Goal: Information Seeking & Learning: Learn about a topic

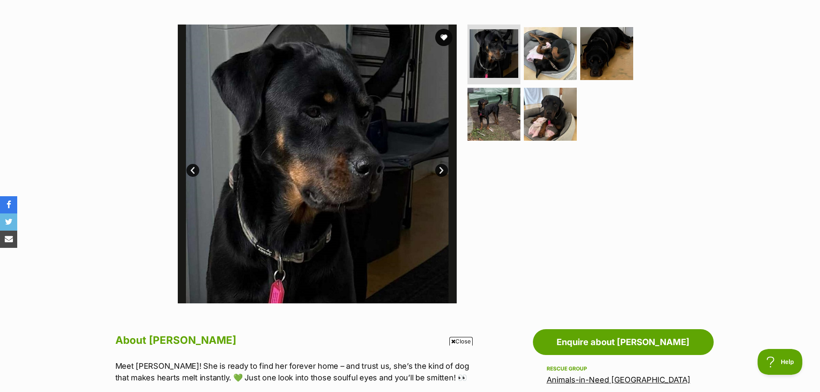
scroll to position [86, 0]
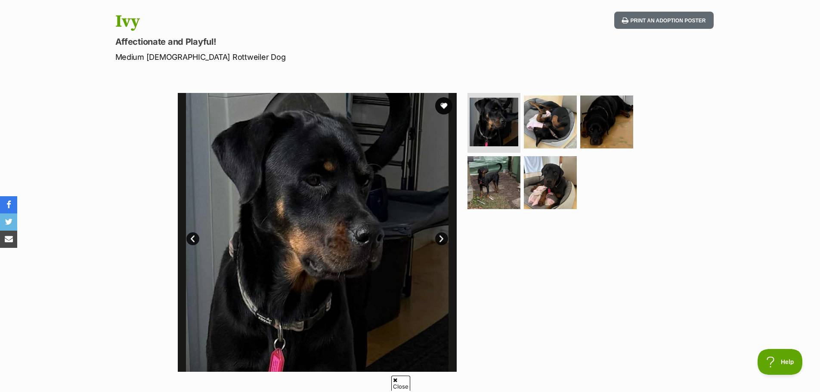
click at [322, 217] on img at bounding box center [317, 232] width 279 height 279
click at [438, 236] on link "Next" at bounding box center [441, 238] width 13 height 13
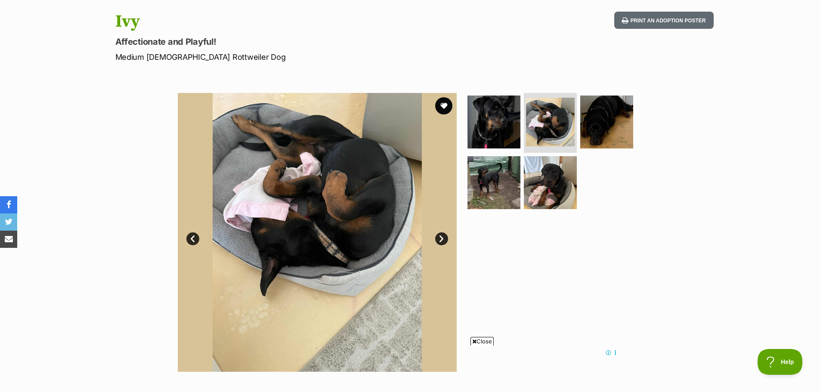
click at [440, 240] on link "Next" at bounding box center [441, 238] width 13 height 13
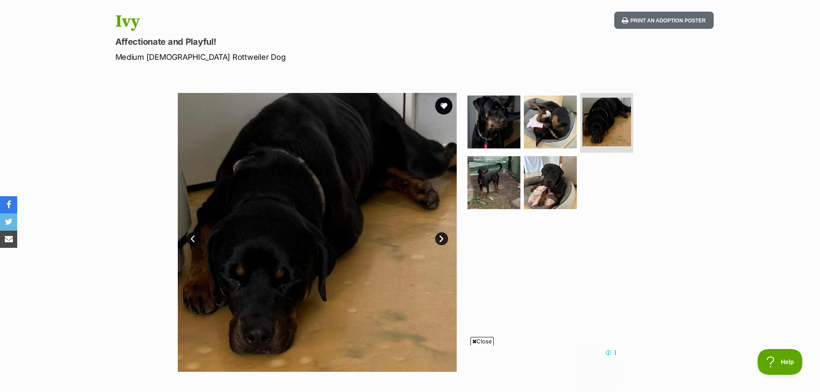
click at [442, 239] on link "Next" at bounding box center [441, 238] width 13 height 13
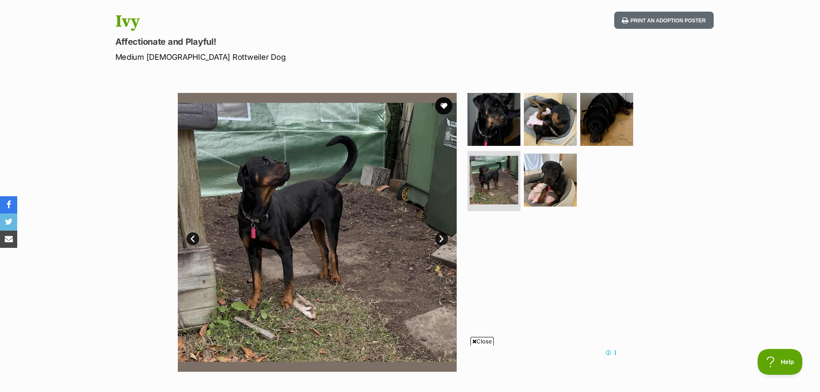
click at [442, 239] on link "Next" at bounding box center [441, 238] width 13 height 13
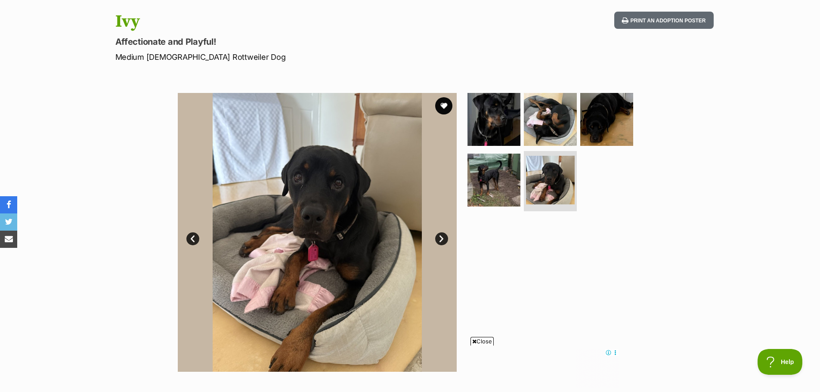
click at [442, 239] on link "Next" at bounding box center [441, 238] width 13 height 13
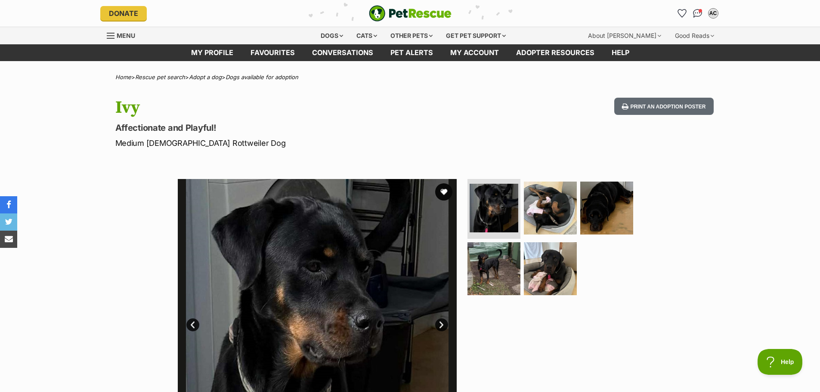
click at [415, 9] on img "PetRescue" at bounding box center [410, 13] width 83 height 16
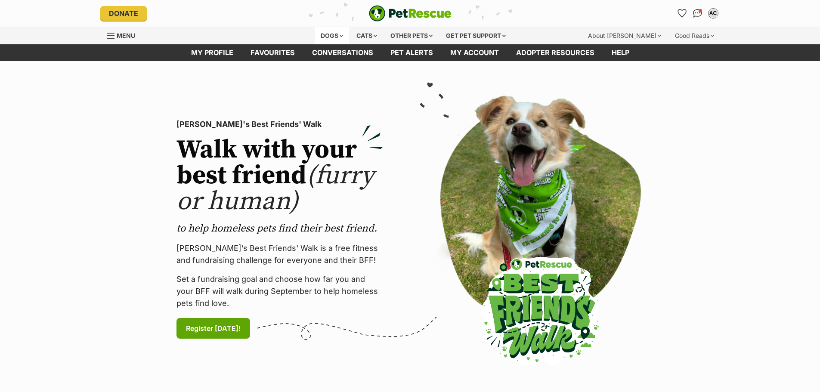
click at [330, 35] on div "Dogs" at bounding box center [332, 35] width 34 height 17
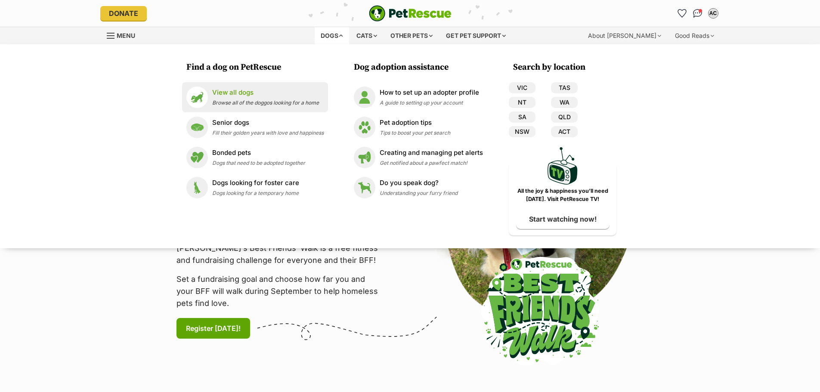
click at [250, 90] on p "View all dogs" at bounding box center [265, 93] width 107 height 10
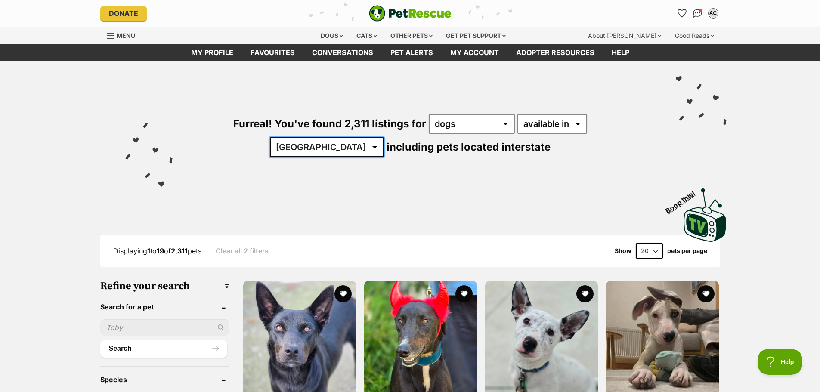
click at [384, 137] on select "Australia ACT NSW NT QLD SA TAS VIC WA" at bounding box center [327, 147] width 114 height 20
select select "QLD"
click at [384, 137] on select "Australia ACT NSW NT QLD SA TAS VIC WA" at bounding box center [327, 147] width 114 height 20
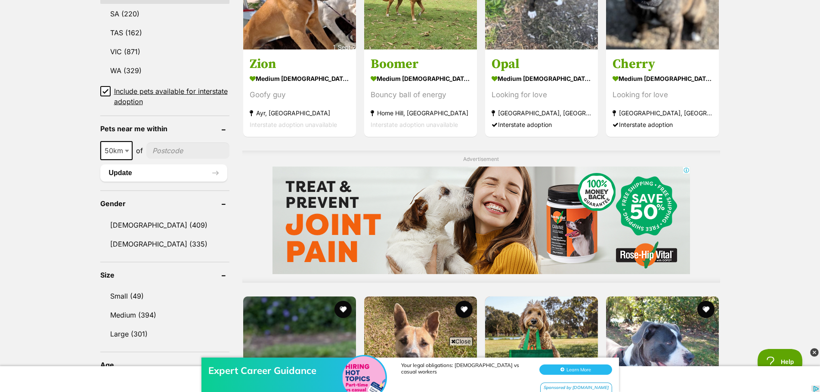
scroll to position [560, 0]
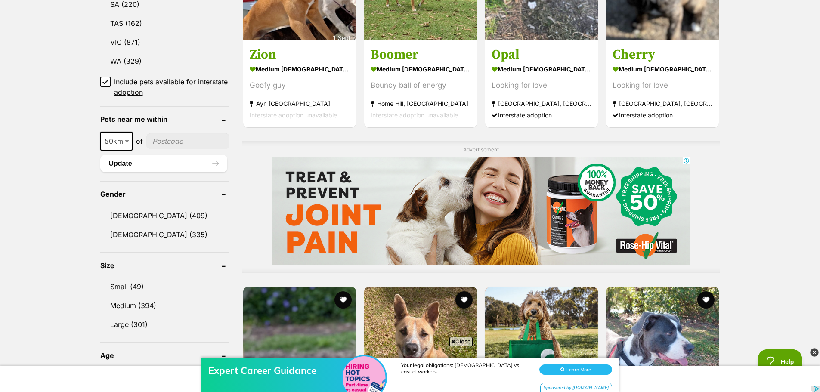
click at [113, 141] on span "50km" at bounding box center [116, 141] width 31 height 12
select select "25"
click at [176, 146] on input"] "postcode" at bounding box center [187, 141] width 83 height 16
type input"] "4000"
click at [136, 169] on button "Update" at bounding box center [163, 163] width 127 height 17
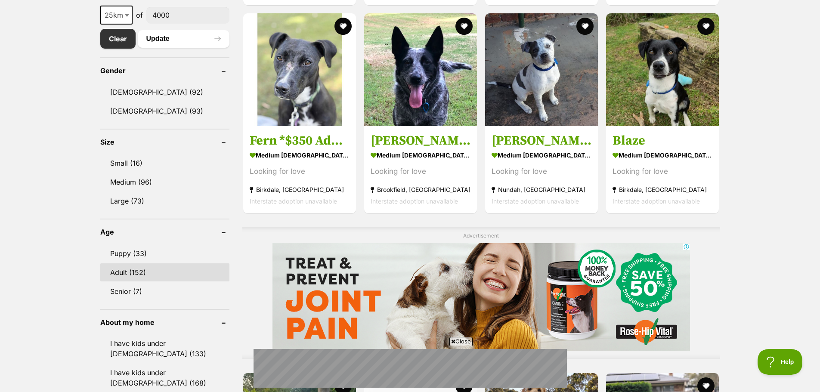
click at [126, 272] on link "Adult (152)" at bounding box center [164, 272] width 129 height 18
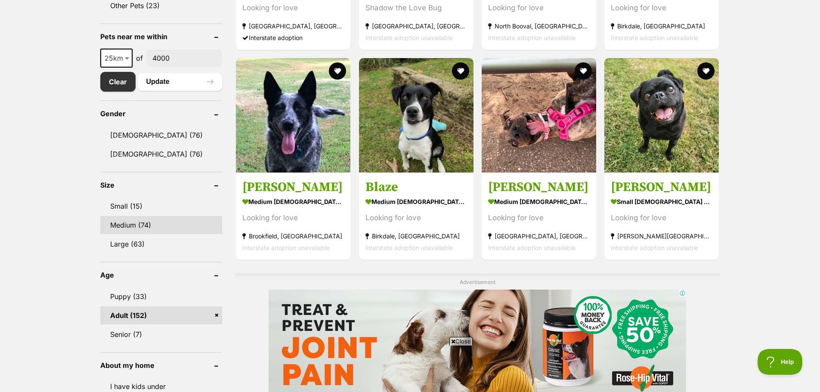
click at [127, 220] on link "Medium (74)" at bounding box center [161, 225] width 122 height 18
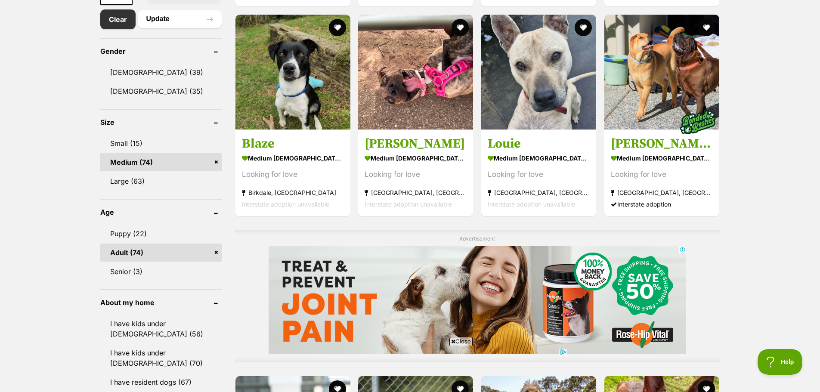
scroll to position [474, 0]
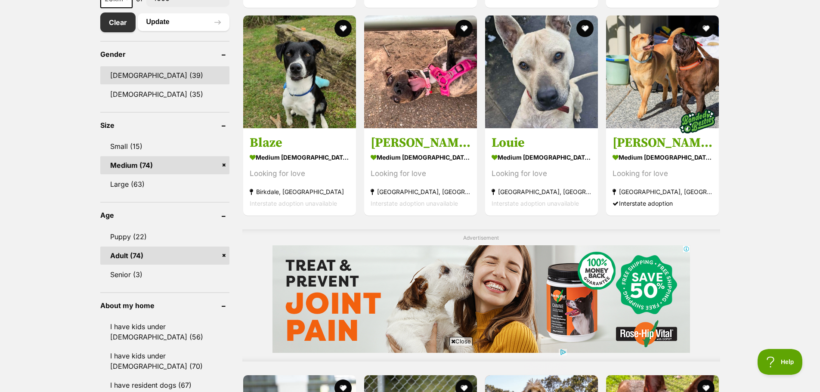
click at [127, 71] on link "[DEMOGRAPHIC_DATA] (39)" at bounding box center [164, 75] width 129 height 18
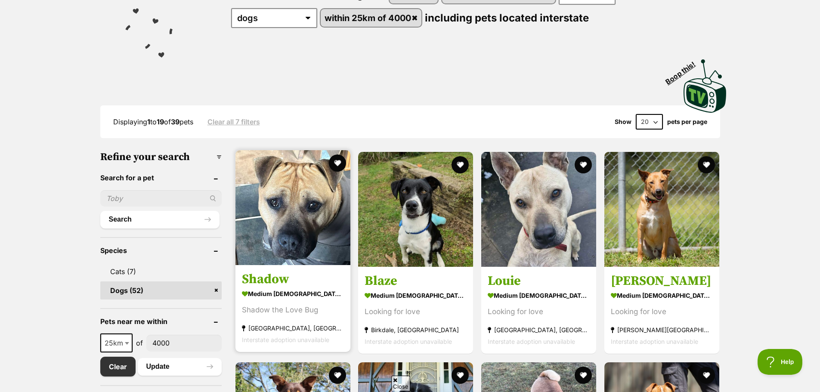
click at [297, 219] on img at bounding box center [292, 207] width 115 height 115
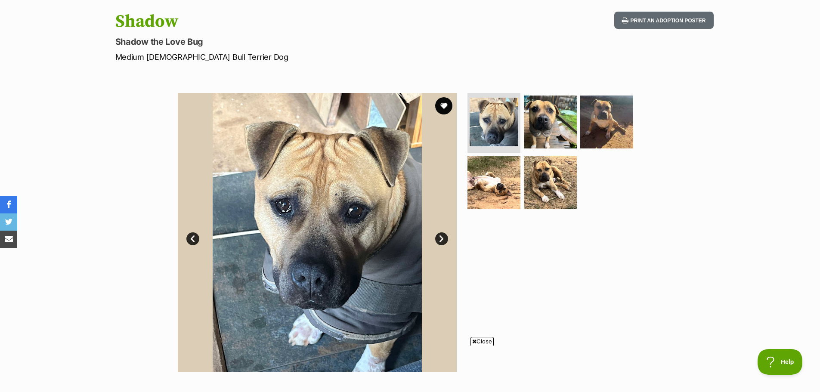
click at [442, 240] on link "Next" at bounding box center [441, 238] width 13 height 13
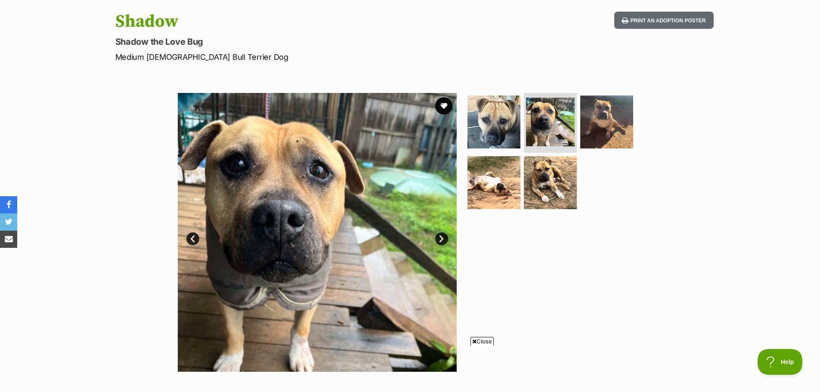
click at [442, 240] on link "Next" at bounding box center [441, 238] width 13 height 13
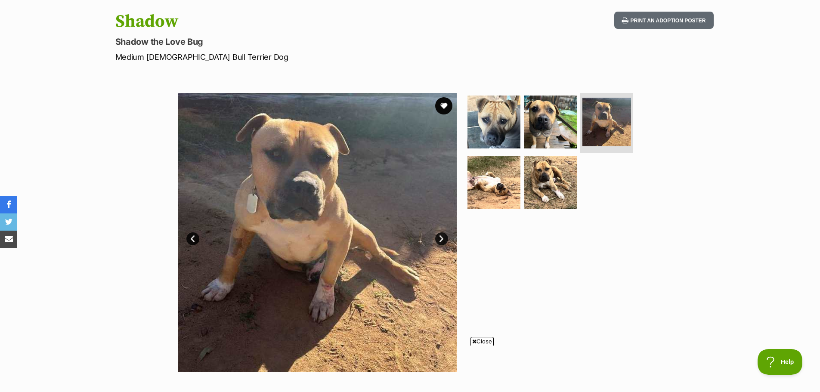
click at [442, 240] on link "Next" at bounding box center [441, 238] width 13 height 13
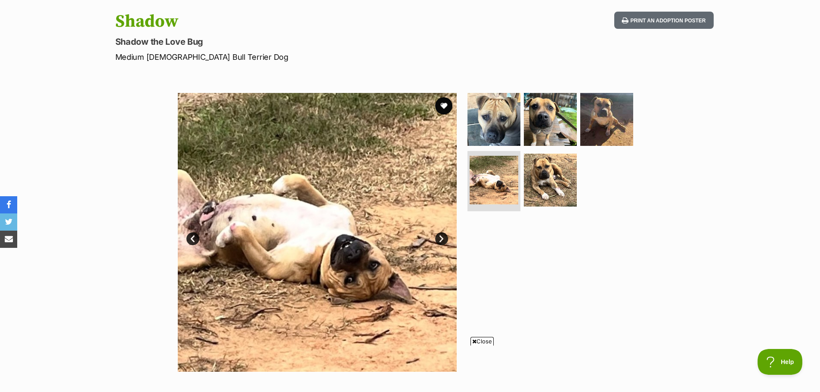
click at [442, 240] on link "Next" at bounding box center [441, 238] width 13 height 13
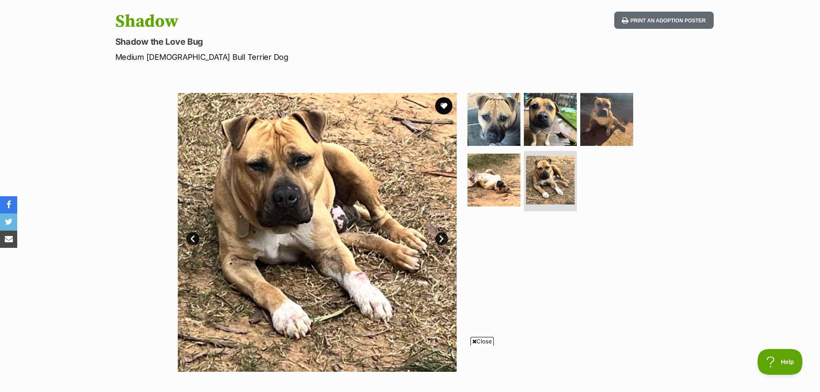
click at [442, 240] on link "Next" at bounding box center [441, 238] width 13 height 13
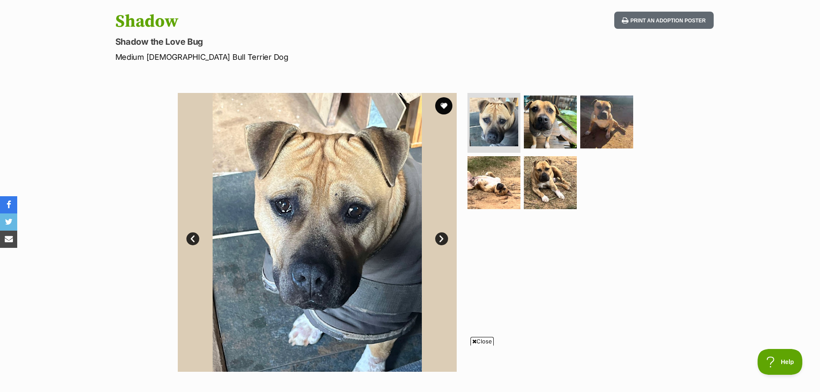
click at [443, 242] on link "Next" at bounding box center [441, 238] width 13 height 13
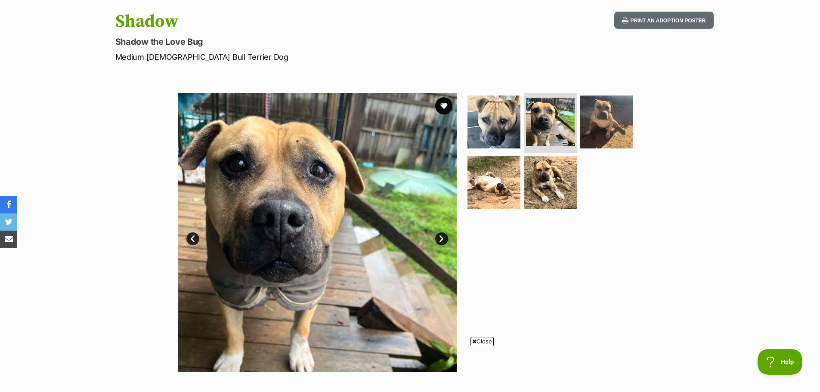
click at [443, 242] on link "Next" at bounding box center [441, 238] width 13 height 13
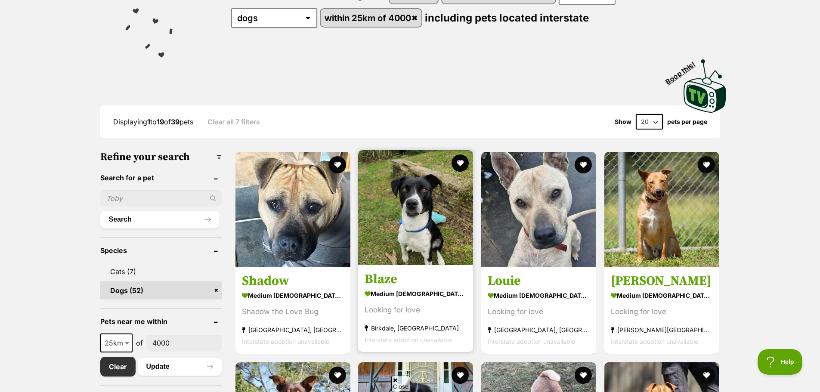
click at [426, 211] on img at bounding box center [415, 207] width 115 height 115
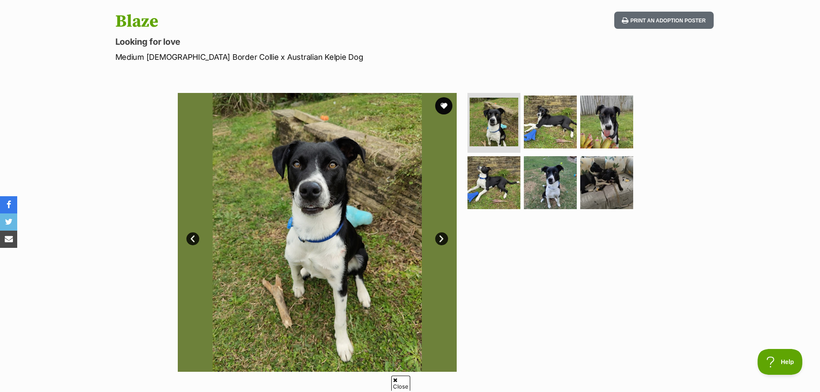
click at [440, 238] on link "Next" at bounding box center [441, 238] width 13 height 13
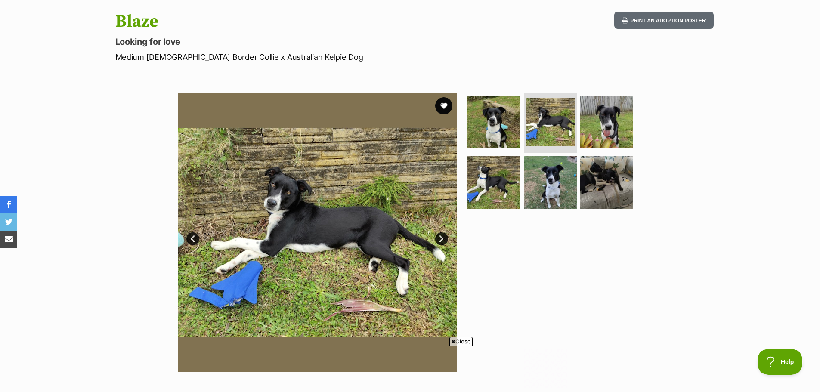
click at [440, 238] on link "Next" at bounding box center [441, 238] width 13 height 13
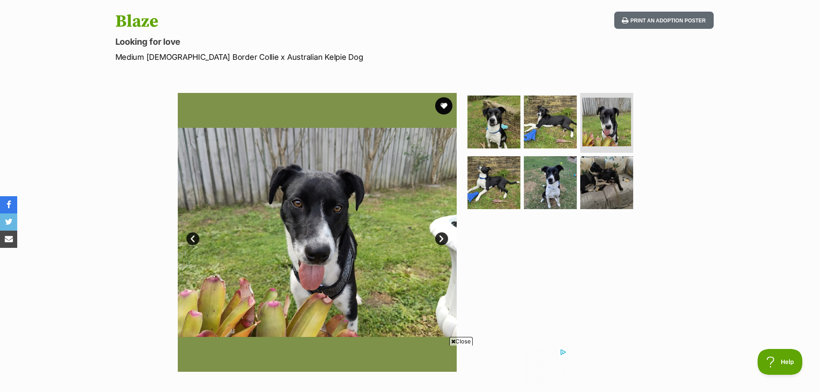
click at [440, 238] on link "Next" at bounding box center [441, 238] width 13 height 13
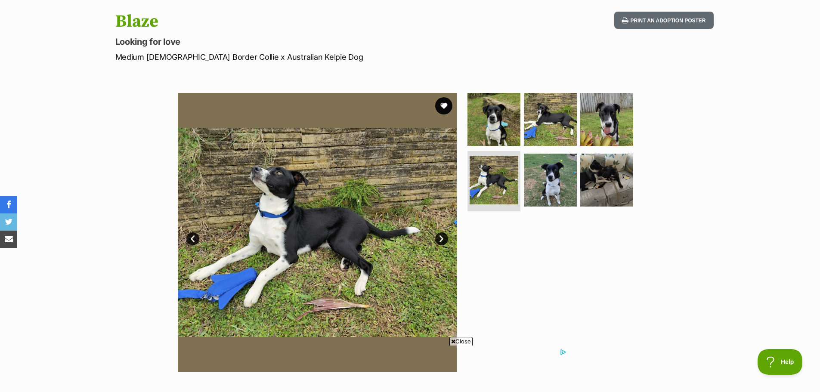
click at [440, 238] on link "Next" at bounding box center [441, 238] width 13 height 13
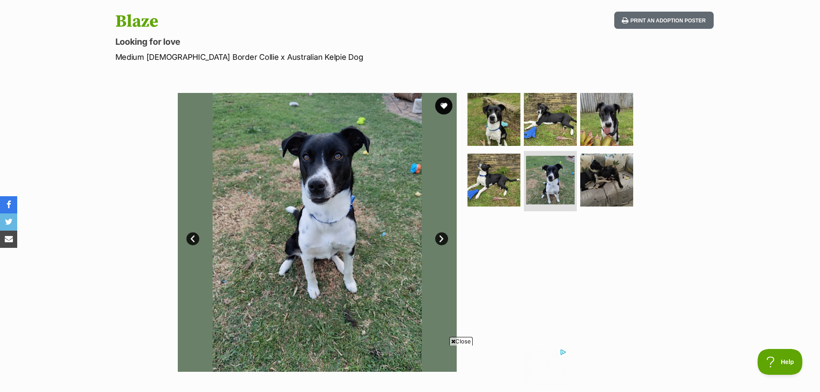
click at [440, 238] on link "Next" at bounding box center [441, 238] width 13 height 13
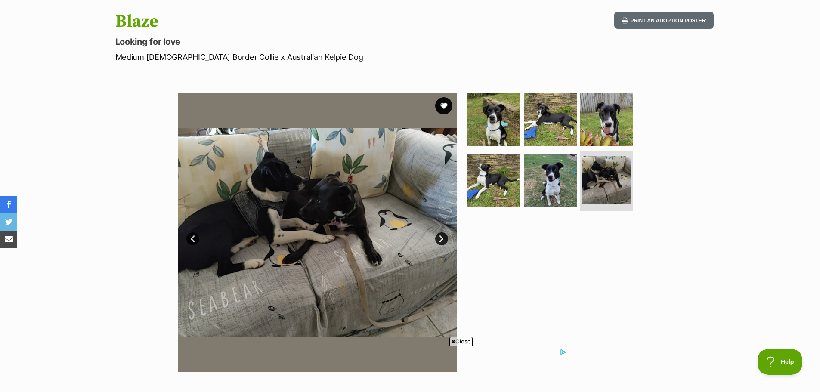
click at [440, 238] on link "Next" at bounding box center [441, 238] width 13 height 13
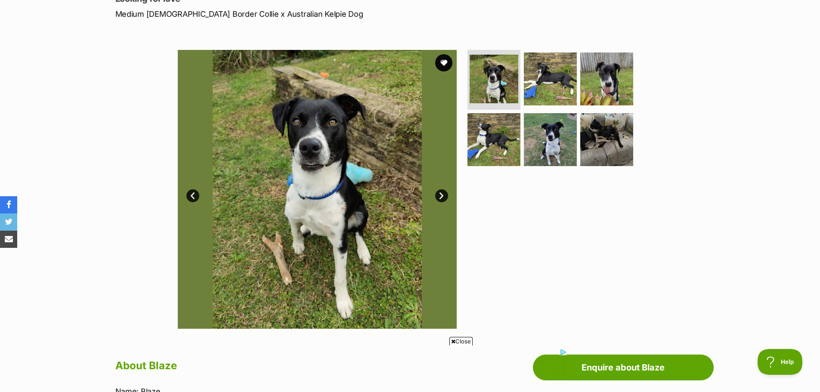
click at [443, 195] on link "Next" at bounding box center [441, 195] width 13 height 13
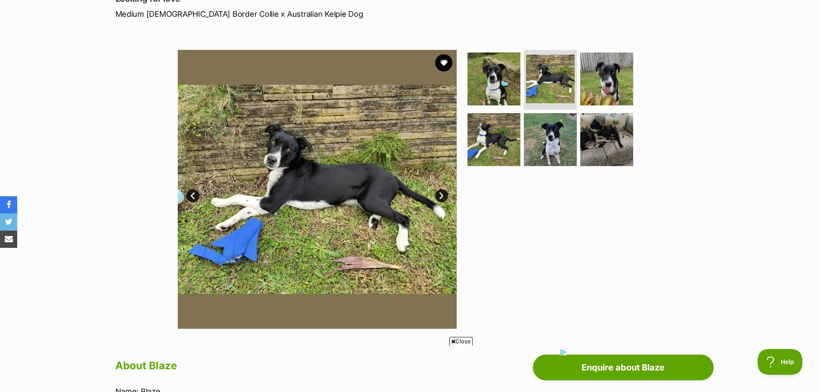
click at [443, 195] on link "Next" at bounding box center [441, 195] width 13 height 13
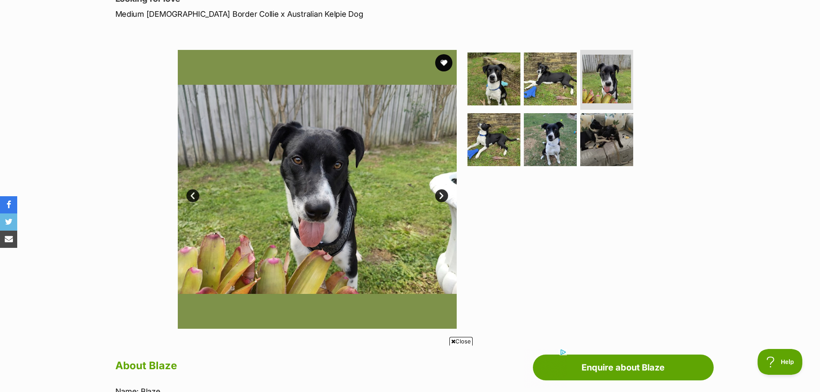
click at [443, 195] on link "Next" at bounding box center [441, 195] width 13 height 13
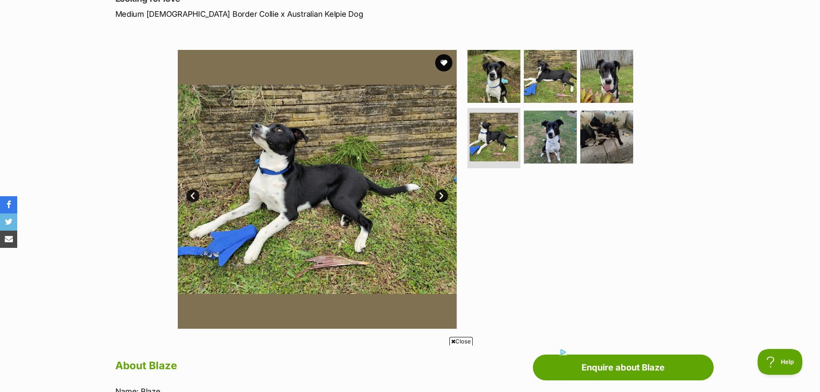
click at [443, 195] on link "Next" at bounding box center [441, 195] width 13 height 13
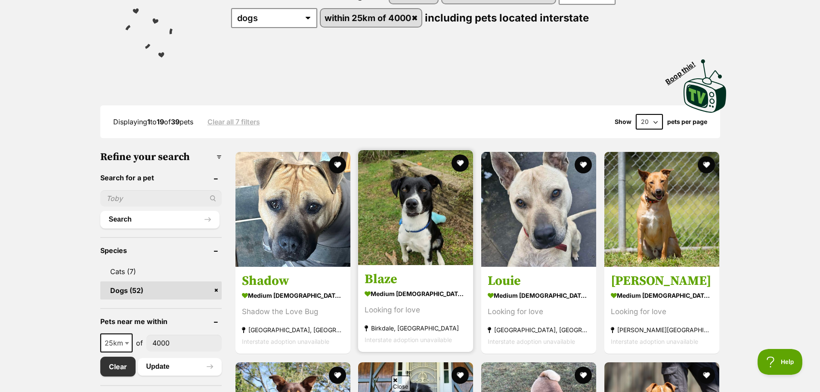
click at [413, 197] on img at bounding box center [415, 207] width 115 height 115
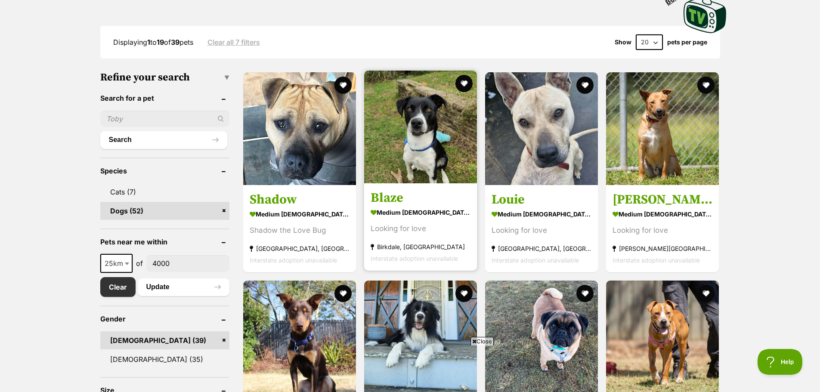
scroll to position [301, 0]
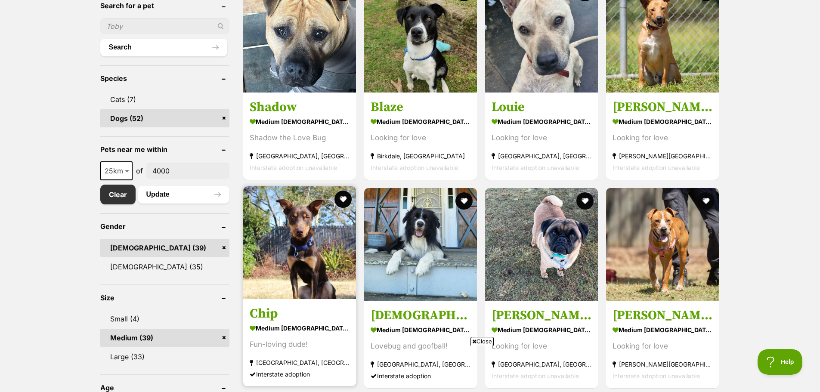
click at [296, 237] on img at bounding box center [299, 242] width 113 height 113
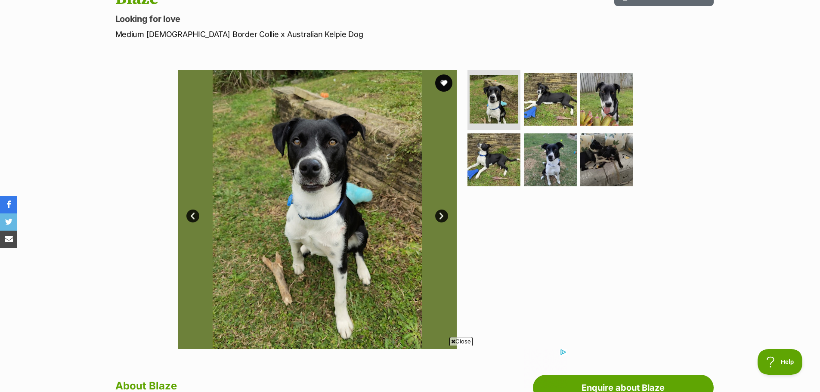
scroll to position [129, 0]
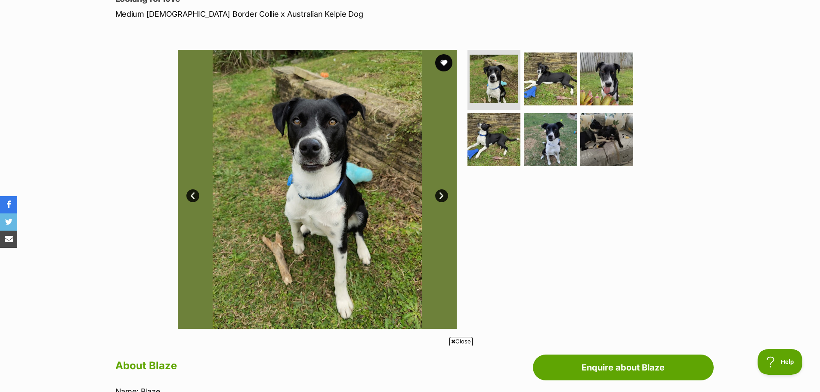
click at [443, 198] on link "Next" at bounding box center [441, 195] width 13 height 13
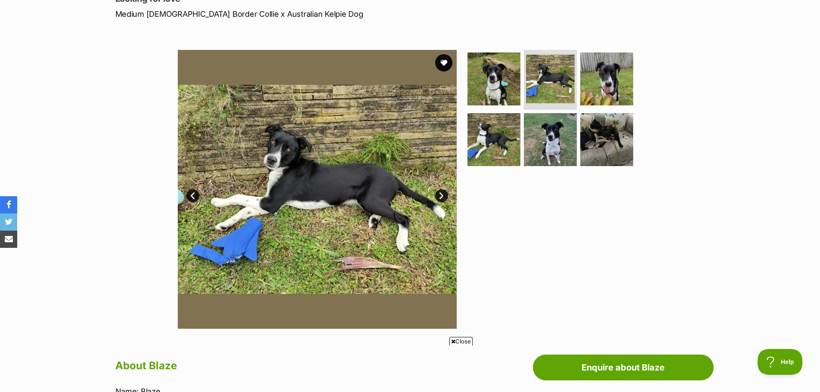
click at [441, 198] on link "Next" at bounding box center [441, 195] width 13 height 13
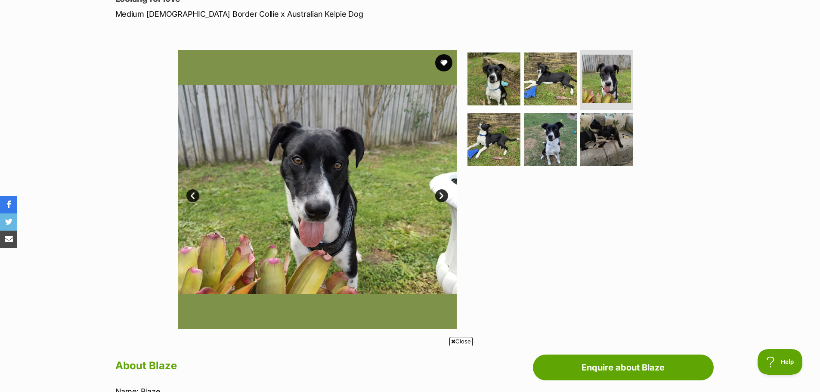
click at [441, 198] on link "Next" at bounding box center [441, 195] width 13 height 13
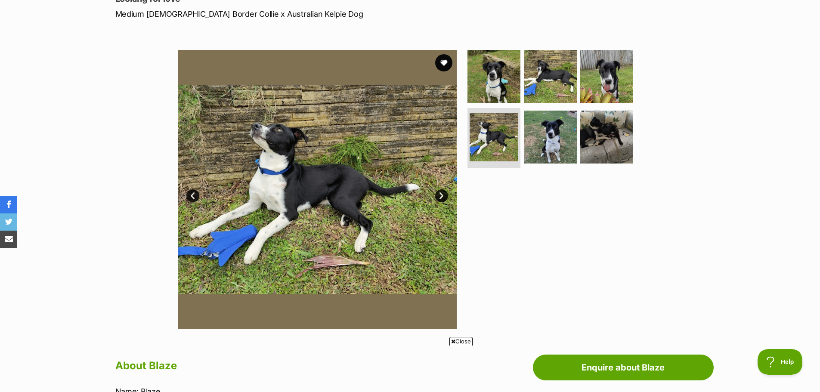
click at [441, 198] on link "Next" at bounding box center [441, 195] width 13 height 13
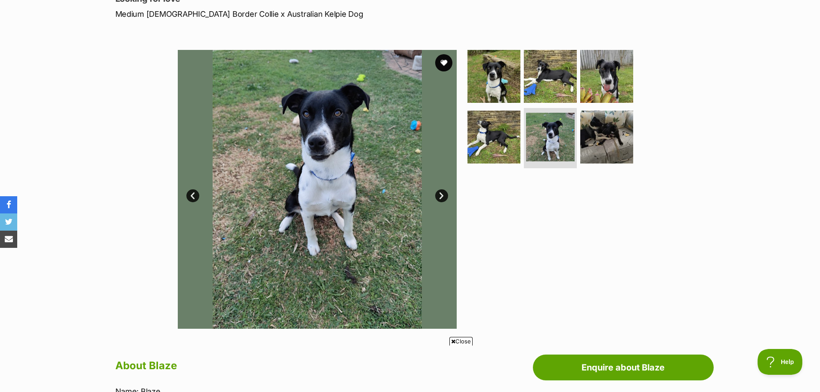
click at [441, 198] on link "Next" at bounding box center [441, 195] width 13 height 13
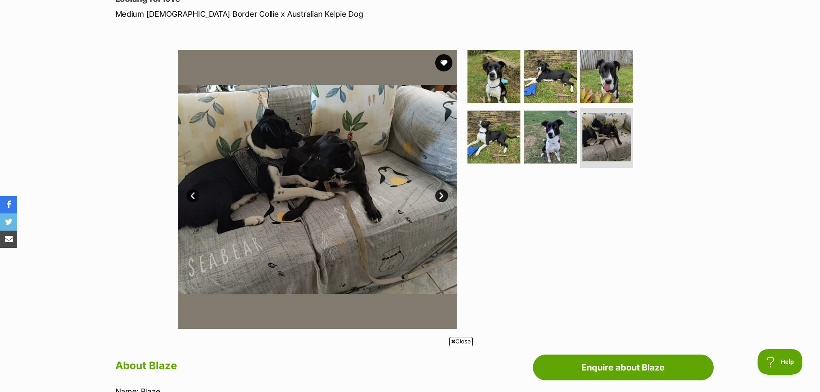
click at [441, 198] on link "Next" at bounding box center [441, 195] width 13 height 13
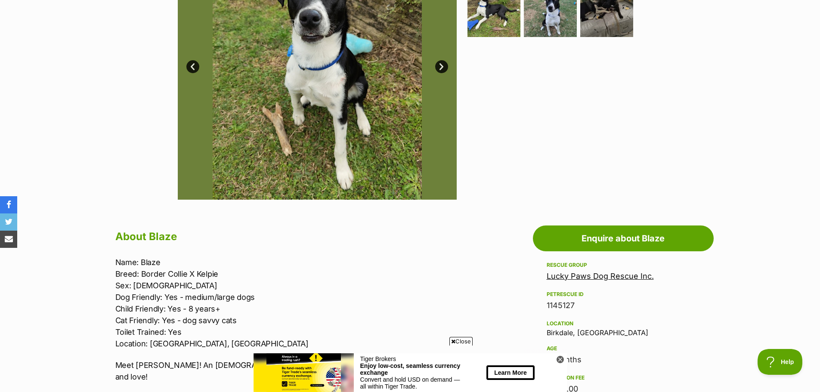
scroll to position [43, 0]
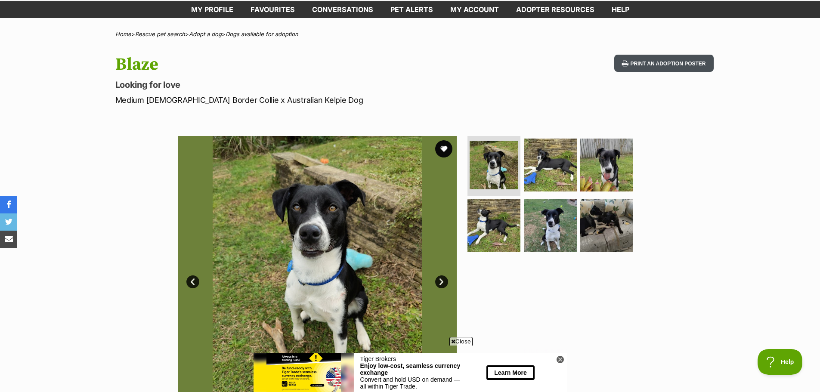
click at [669, 63] on button "Print an adoption poster" at bounding box center [663, 64] width 99 height 18
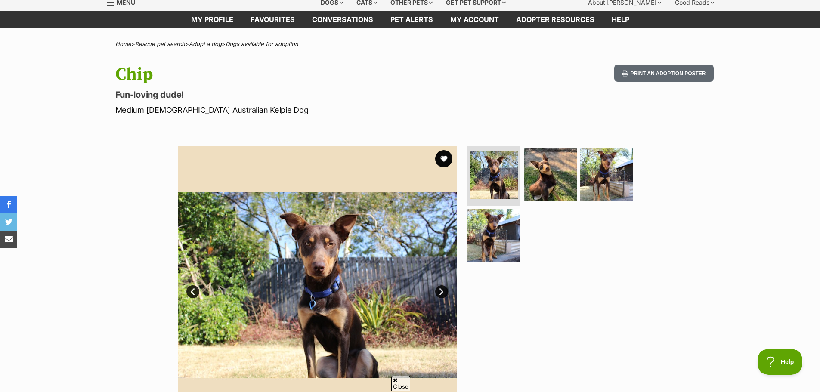
scroll to position [43, 0]
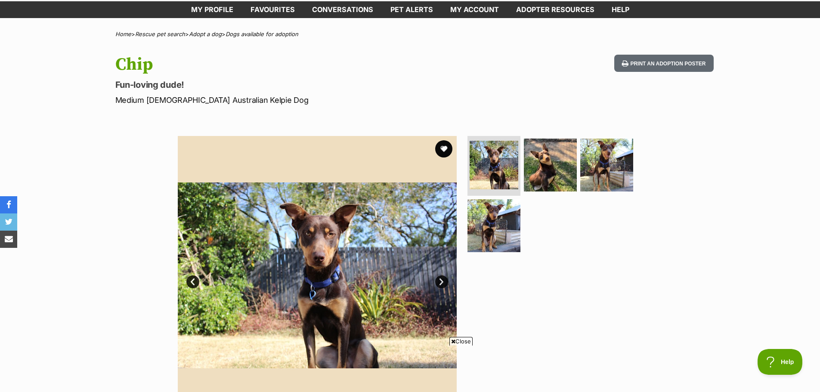
click at [439, 281] on link "Next" at bounding box center [441, 282] width 13 height 13
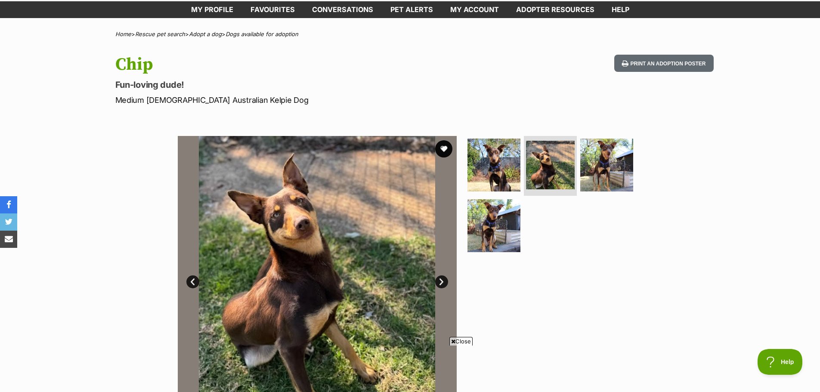
scroll to position [0, 0]
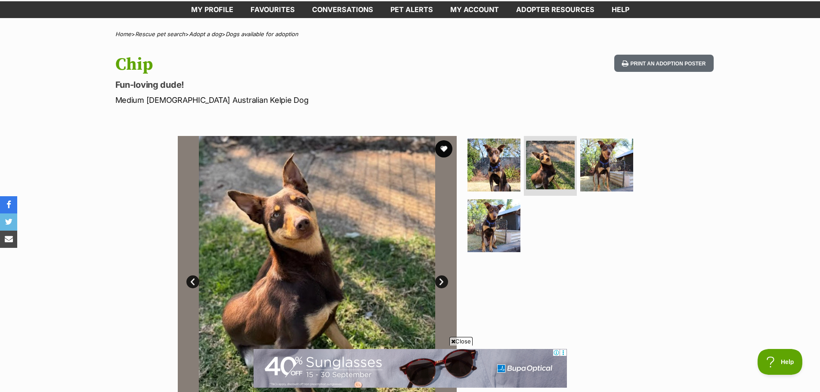
click at [439, 281] on link "Next" at bounding box center [441, 282] width 13 height 13
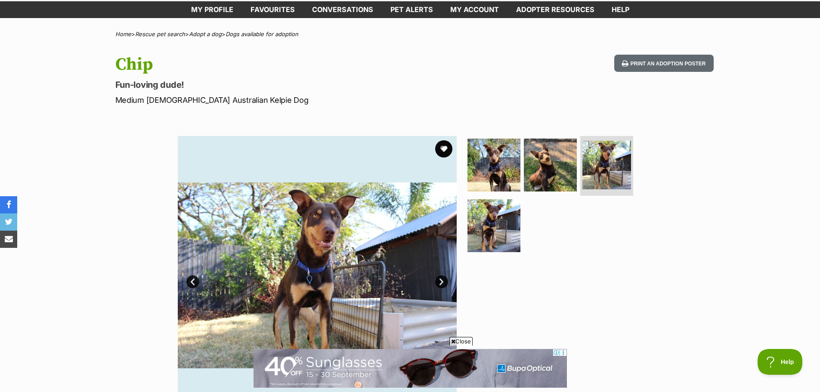
click at [439, 281] on link "Next" at bounding box center [441, 282] width 13 height 13
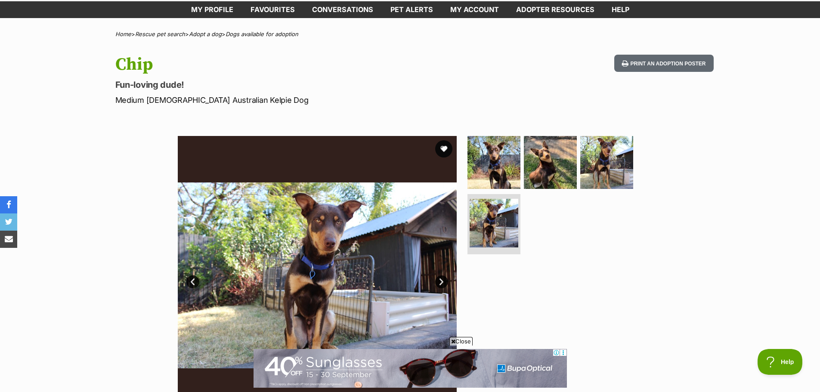
click at [439, 281] on link "Next" at bounding box center [441, 282] width 13 height 13
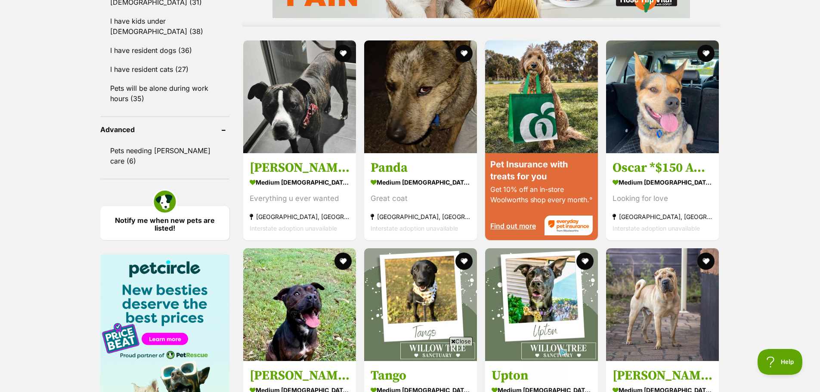
scroll to position [904, 0]
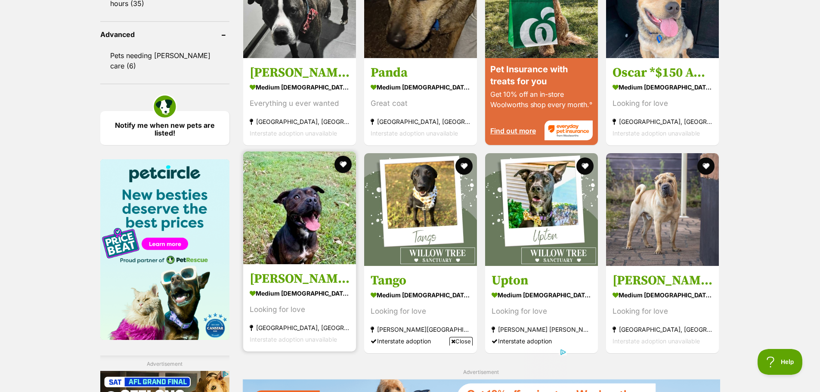
click at [303, 243] on img at bounding box center [299, 208] width 113 height 113
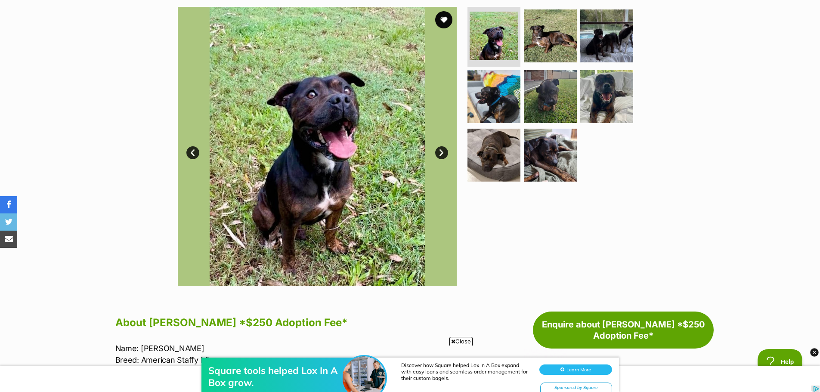
click at [443, 153] on link "Next" at bounding box center [441, 152] width 13 height 13
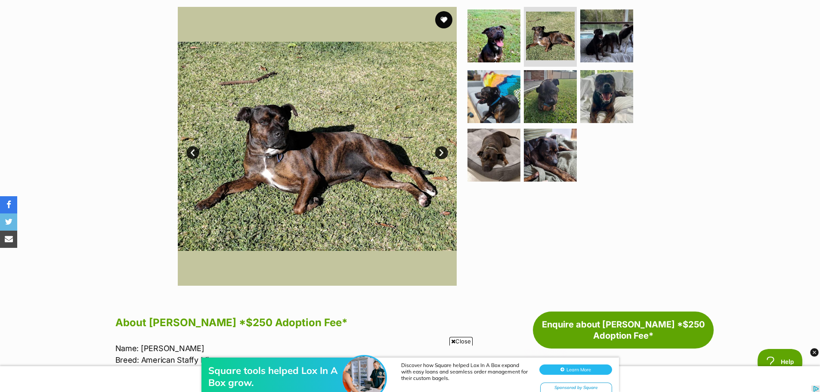
click at [443, 153] on link "Next" at bounding box center [441, 152] width 13 height 13
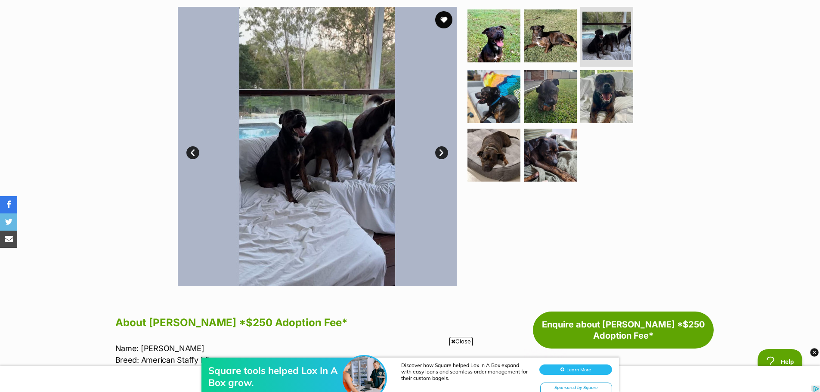
click at [443, 153] on link "Next" at bounding box center [441, 152] width 13 height 13
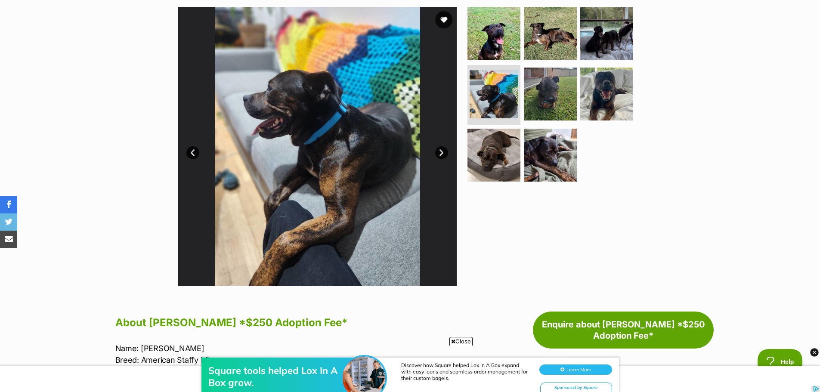
click at [443, 153] on link "Next" at bounding box center [441, 152] width 13 height 13
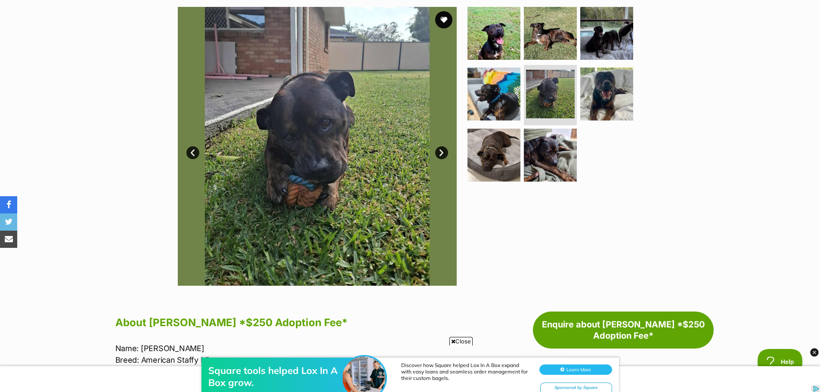
click at [443, 153] on link "Next" at bounding box center [441, 152] width 13 height 13
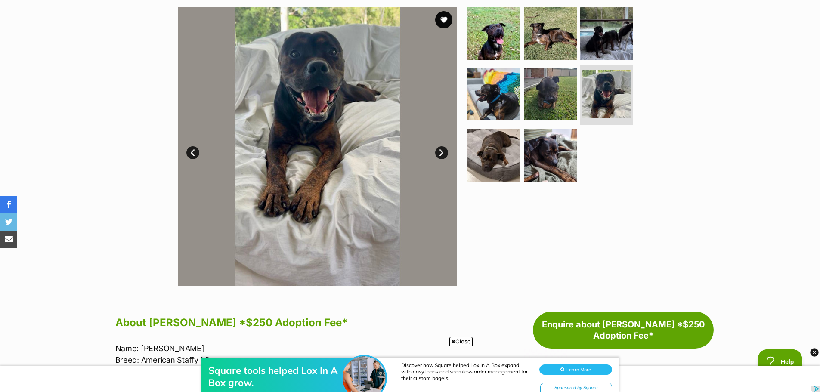
click at [443, 153] on link "Next" at bounding box center [441, 152] width 13 height 13
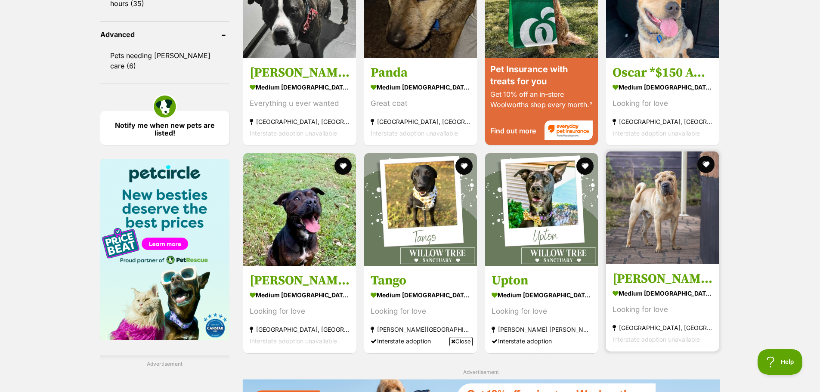
click at [653, 182] on img at bounding box center [662, 208] width 113 height 113
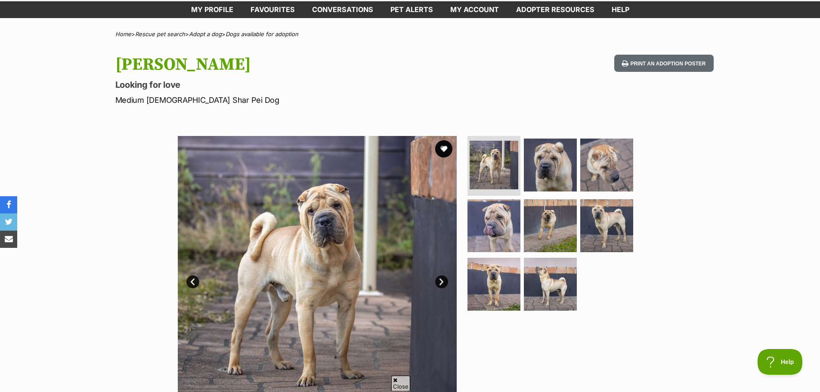
click at [437, 282] on link "Next" at bounding box center [441, 282] width 13 height 13
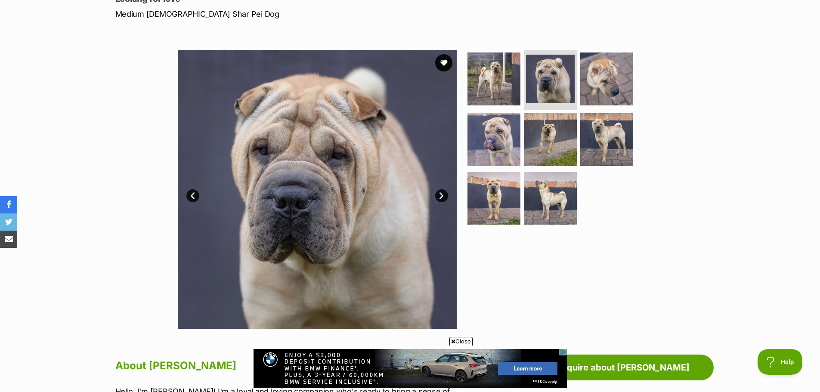
click at [437, 196] on link "Next" at bounding box center [441, 195] width 13 height 13
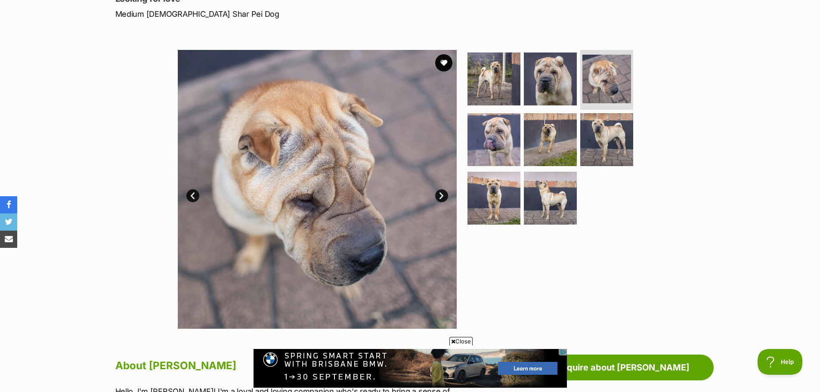
click at [437, 196] on link "Next" at bounding box center [441, 195] width 13 height 13
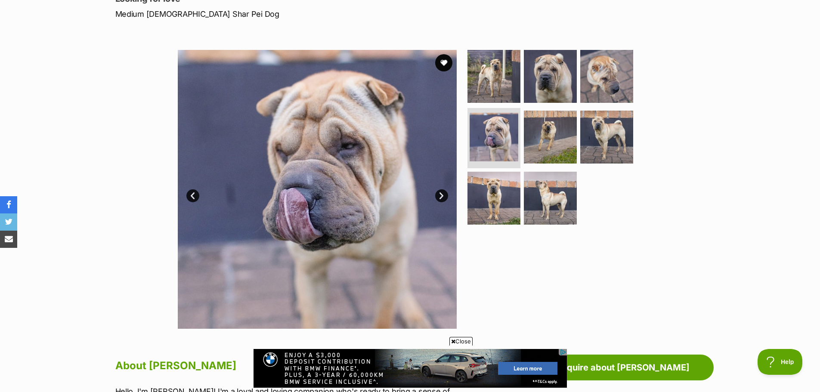
click at [437, 196] on link "Next" at bounding box center [441, 195] width 13 height 13
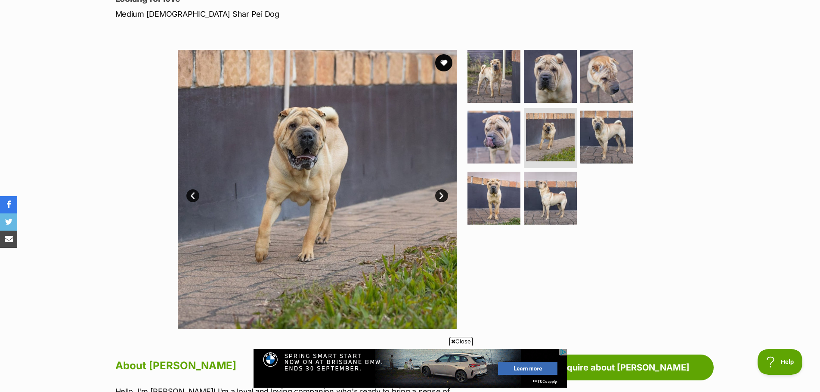
click at [437, 196] on link "Next" at bounding box center [441, 195] width 13 height 13
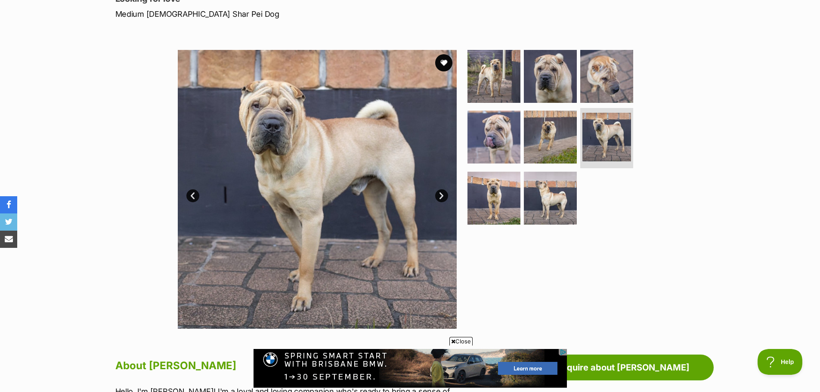
click at [437, 196] on link "Next" at bounding box center [441, 195] width 13 height 13
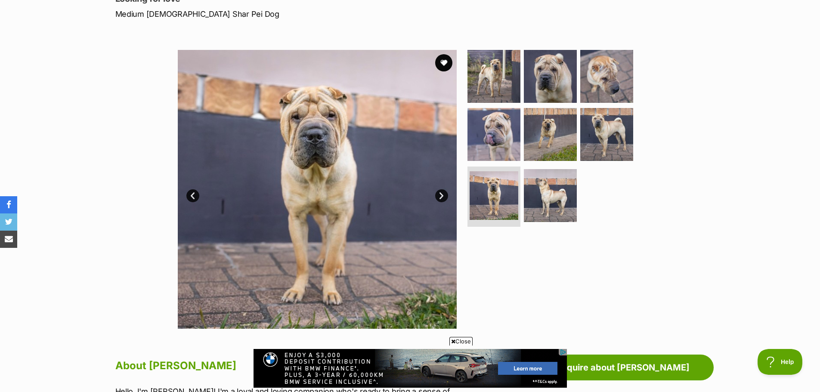
click at [437, 196] on link "Next" at bounding box center [441, 195] width 13 height 13
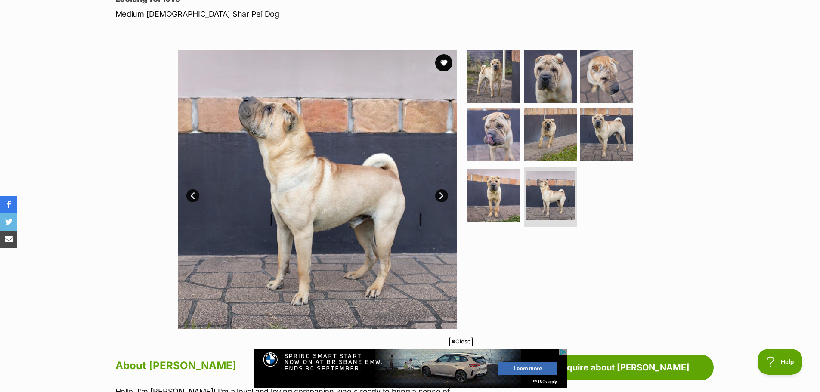
click at [437, 196] on link "Next" at bounding box center [441, 195] width 13 height 13
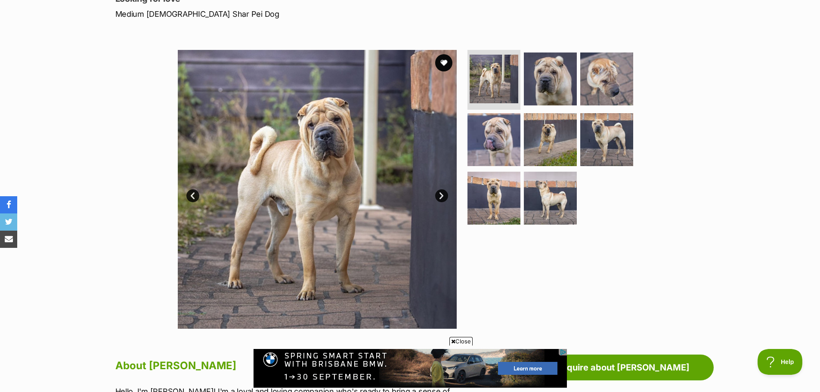
click at [437, 196] on link "Next" at bounding box center [441, 195] width 13 height 13
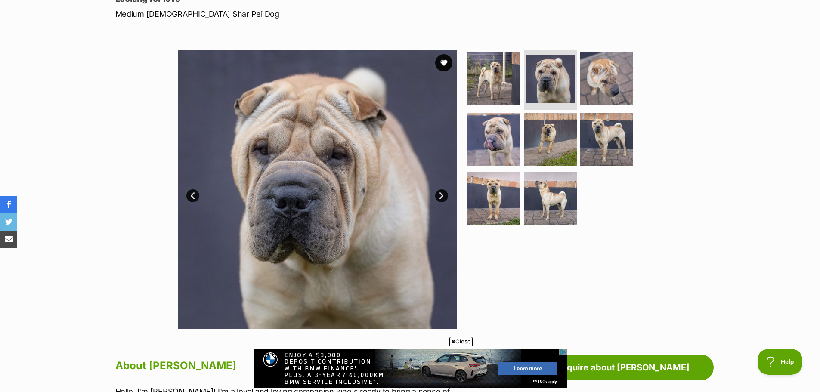
click at [437, 196] on link "Next" at bounding box center [441, 195] width 13 height 13
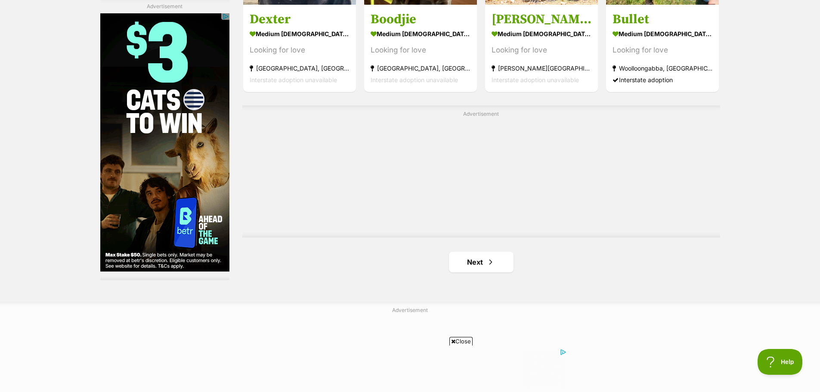
scroll to position [1292, 0]
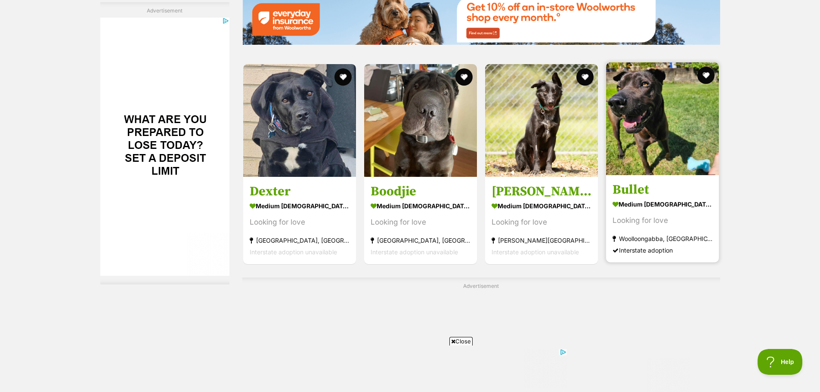
click at [616, 114] on img at bounding box center [662, 118] width 113 height 113
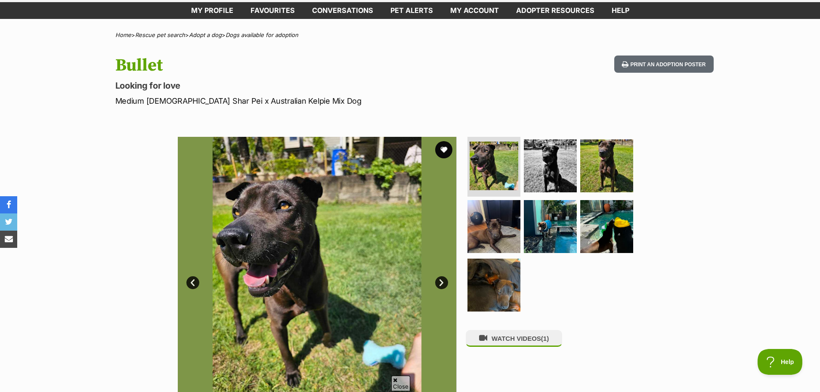
scroll to position [129, 0]
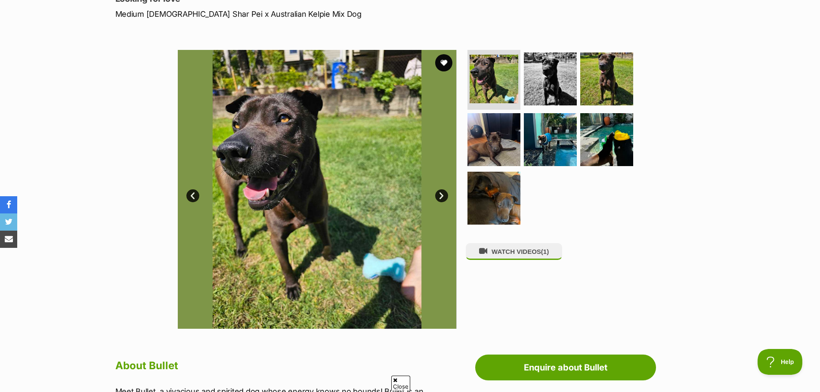
click at [443, 195] on link "Next" at bounding box center [441, 195] width 13 height 13
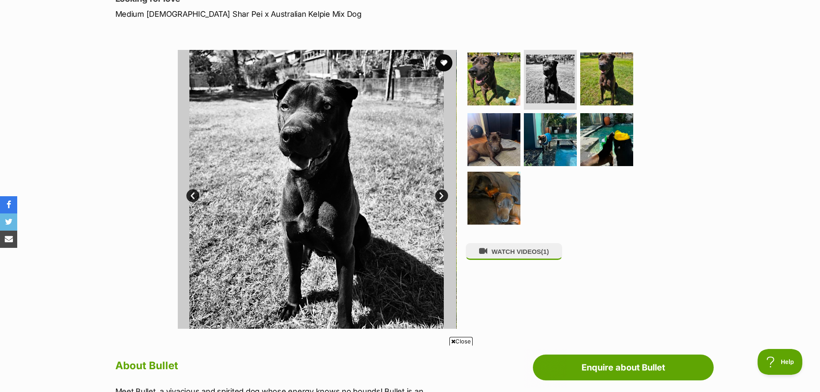
scroll to position [0, 0]
click at [443, 195] on link "Next" at bounding box center [441, 195] width 13 height 13
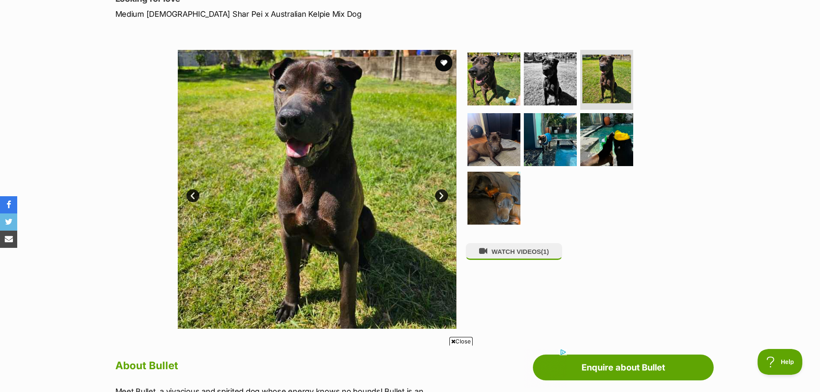
click at [443, 195] on link "Next" at bounding box center [441, 195] width 13 height 13
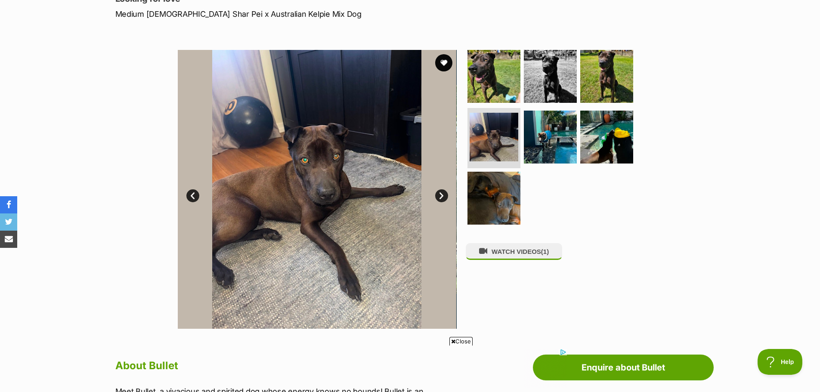
click at [443, 195] on link "Next" at bounding box center [441, 195] width 13 height 13
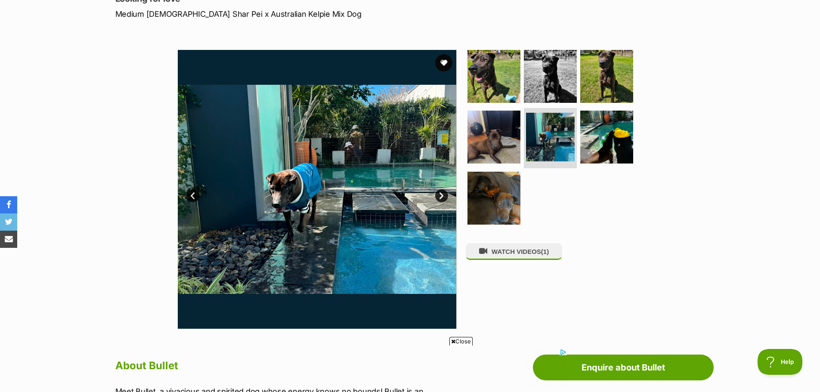
click at [443, 195] on link "Next" at bounding box center [441, 195] width 13 height 13
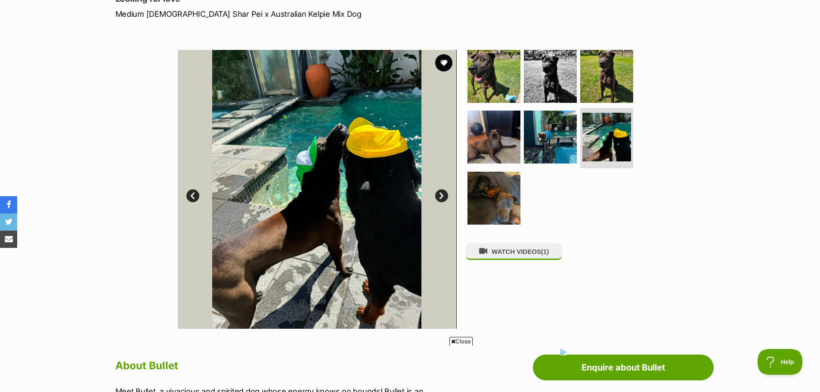
click at [443, 195] on link "Next" at bounding box center [441, 195] width 13 height 13
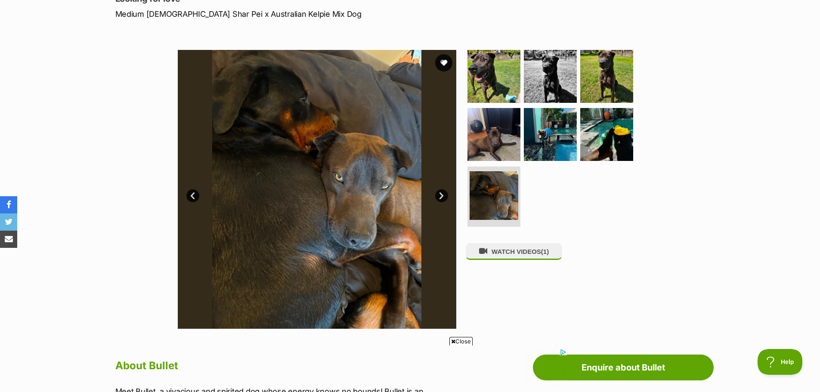
click at [443, 195] on link "Next" at bounding box center [441, 195] width 13 height 13
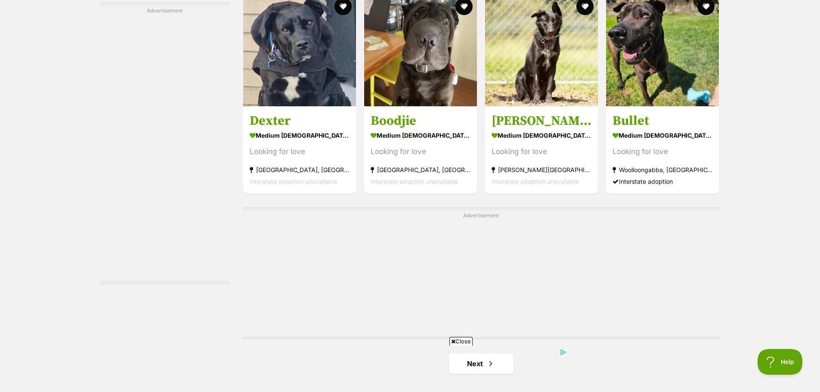
scroll to position [1507, 0]
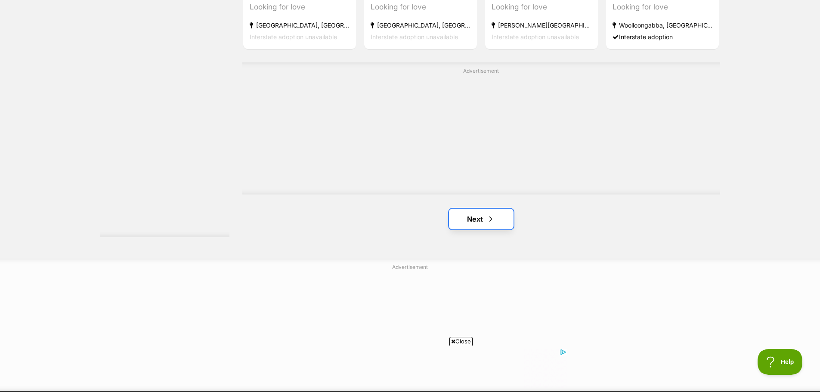
click at [472, 213] on link "Next" at bounding box center [481, 219] width 65 height 21
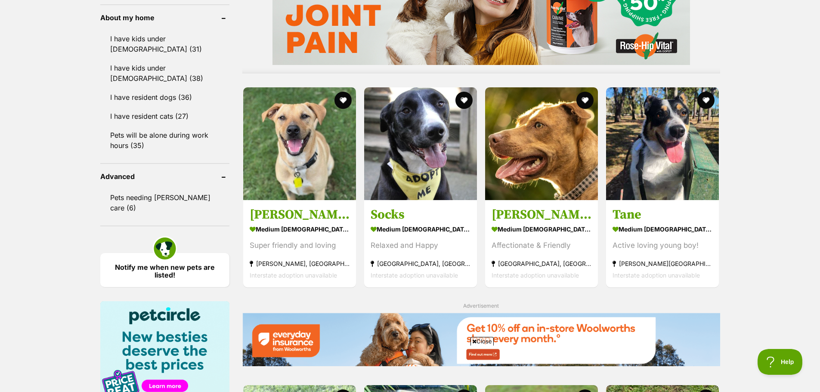
scroll to position [775, 0]
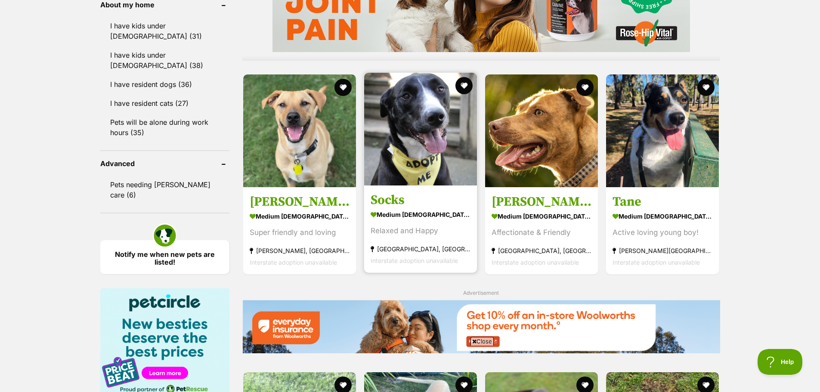
click at [421, 111] on img at bounding box center [420, 129] width 113 height 113
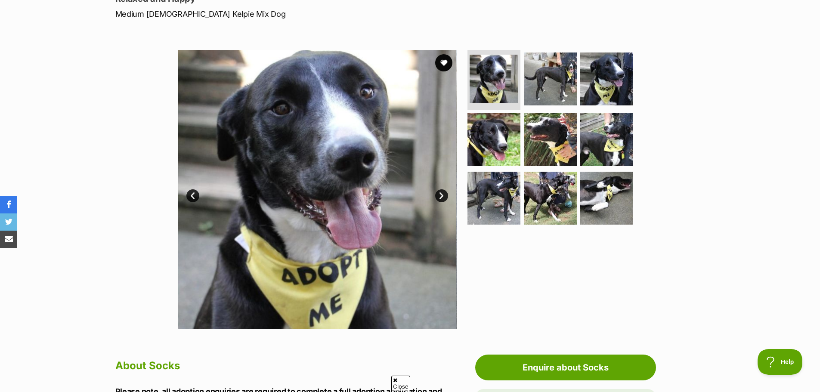
click at [442, 195] on link "Next" at bounding box center [441, 195] width 13 height 13
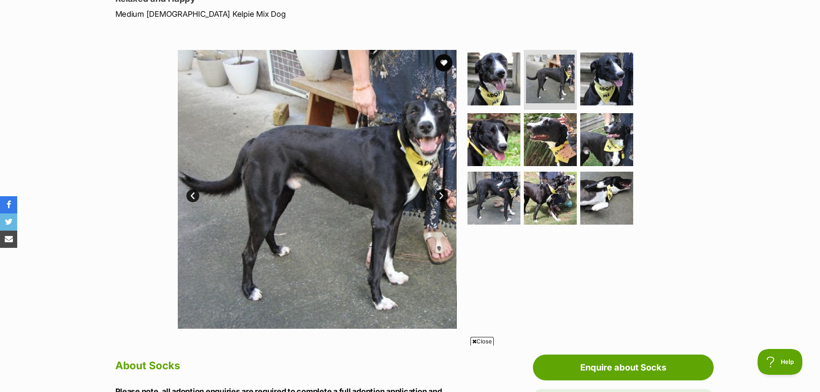
click at [442, 195] on link "Next" at bounding box center [441, 195] width 13 height 13
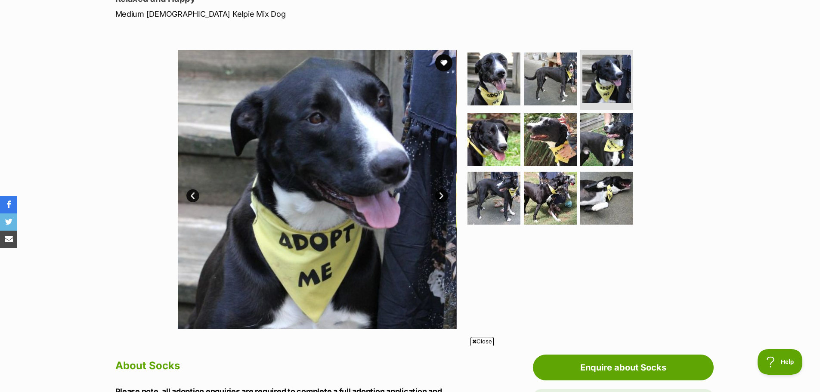
click at [442, 195] on link "Next" at bounding box center [441, 195] width 13 height 13
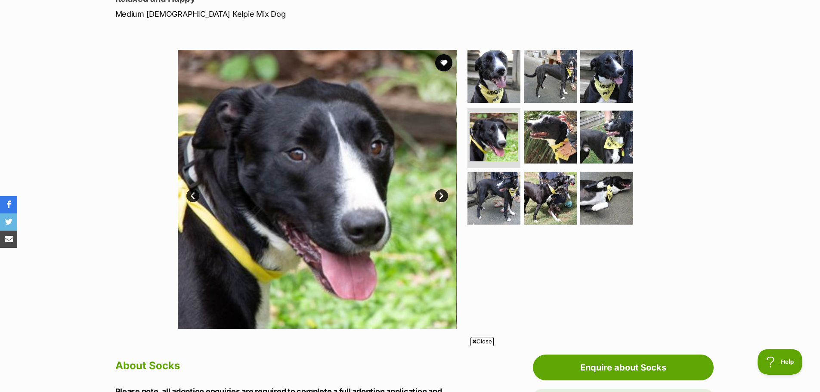
click at [442, 195] on link "Next" at bounding box center [441, 195] width 13 height 13
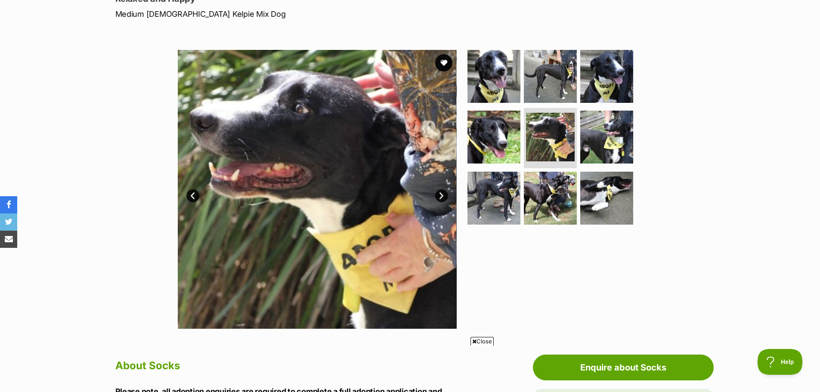
click at [442, 195] on link "Next" at bounding box center [441, 195] width 13 height 13
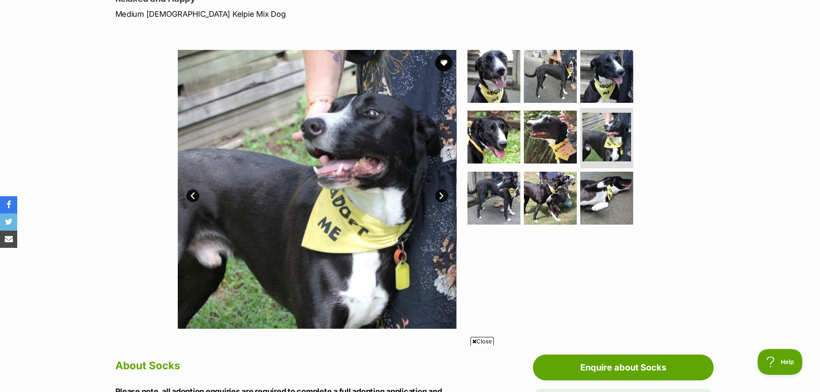
click at [442, 195] on link "Next" at bounding box center [441, 195] width 13 height 13
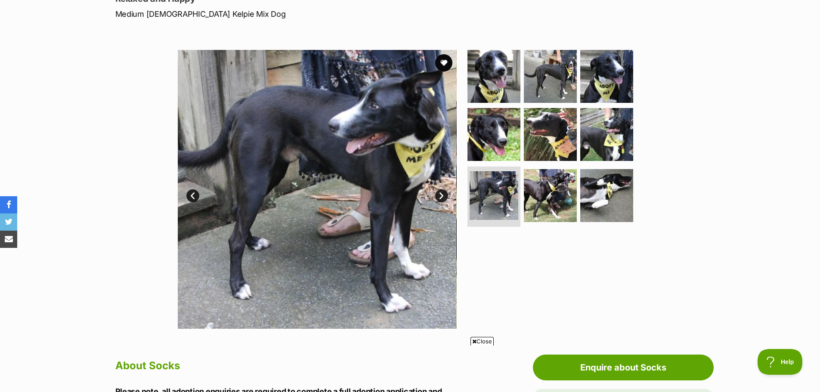
click at [442, 195] on link "Next" at bounding box center [441, 195] width 13 height 13
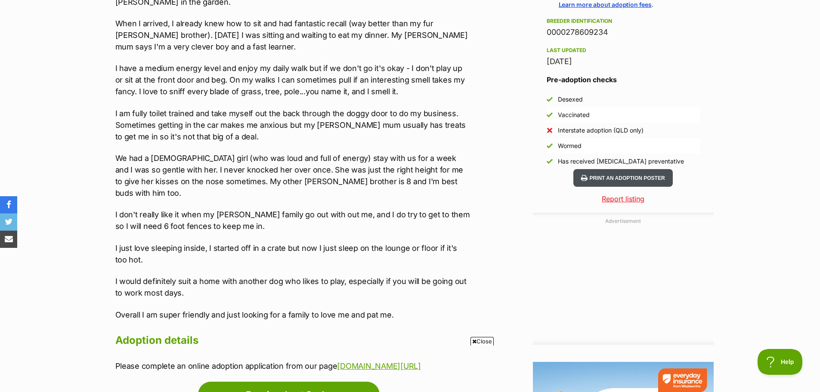
click at [646, 175] on button "Print an adoption poster" at bounding box center [622, 178] width 99 height 18
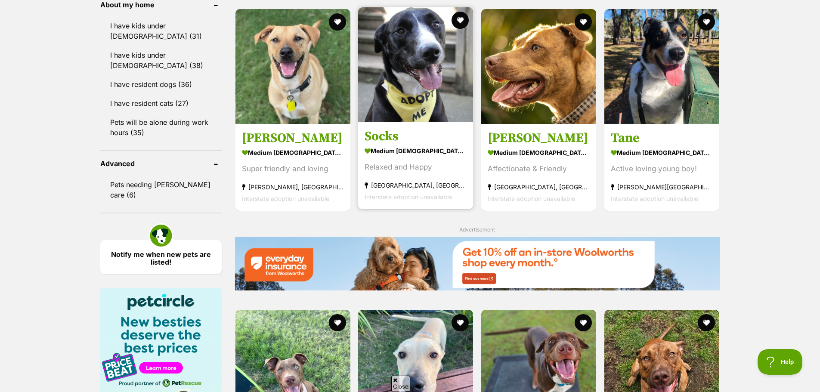
click at [427, 76] on img at bounding box center [415, 64] width 115 height 115
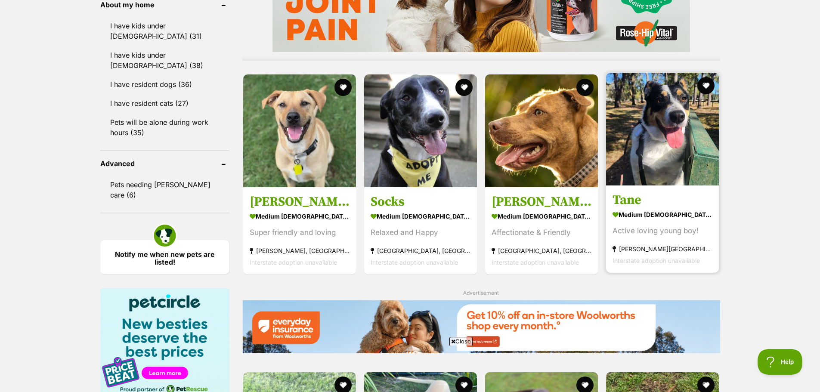
click at [665, 162] on img at bounding box center [662, 129] width 113 height 113
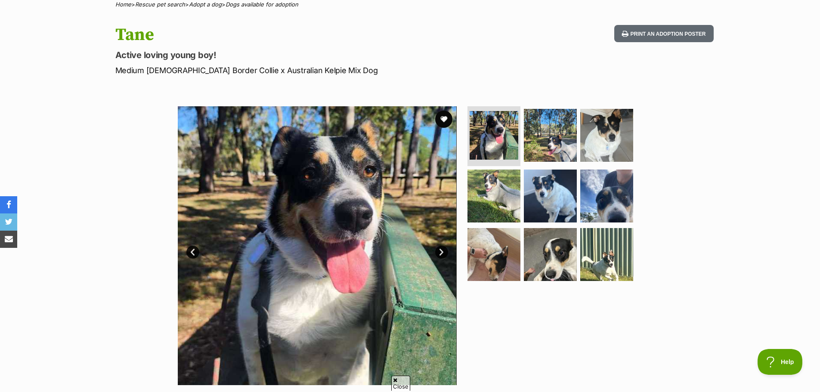
scroll to position [86, 0]
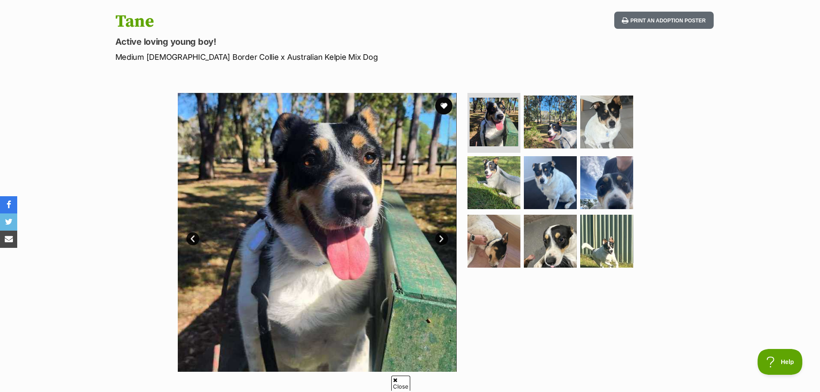
click at [308, 215] on img at bounding box center [317, 232] width 279 height 279
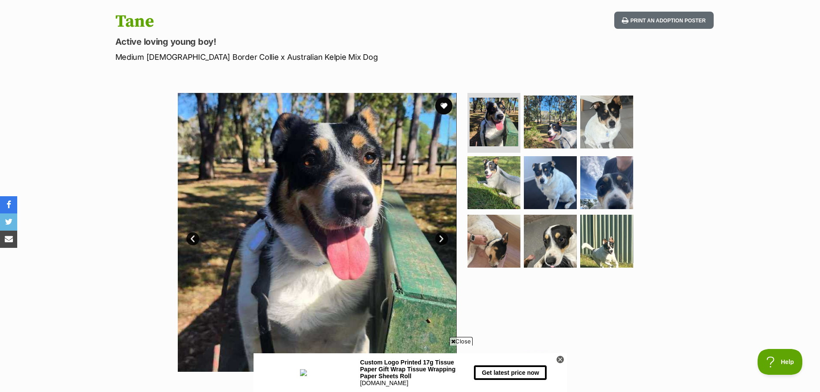
scroll to position [0, 0]
click at [440, 237] on link "Next" at bounding box center [441, 238] width 13 height 13
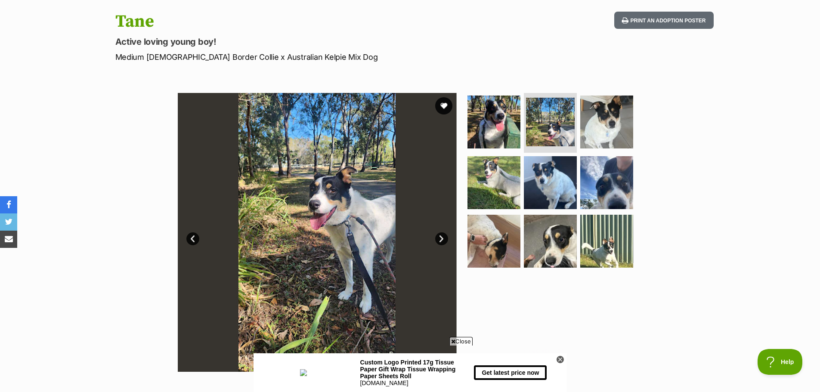
click at [440, 237] on link "Next" at bounding box center [441, 238] width 13 height 13
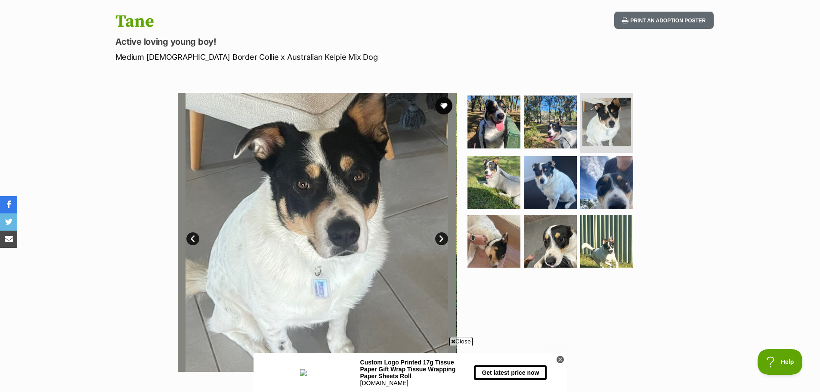
click at [440, 237] on link "Next" at bounding box center [441, 238] width 13 height 13
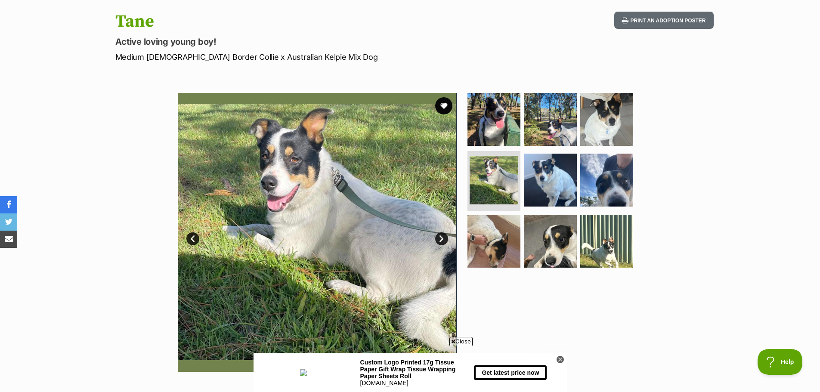
click at [440, 237] on link "Next" at bounding box center [441, 238] width 13 height 13
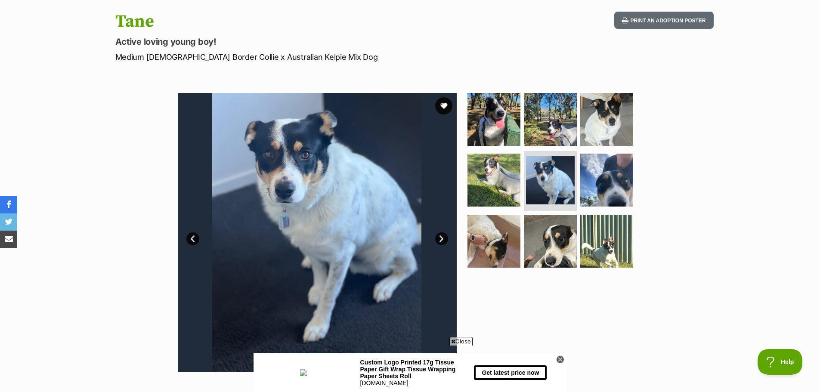
click at [440, 237] on link "Next" at bounding box center [441, 238] width 13 height 13
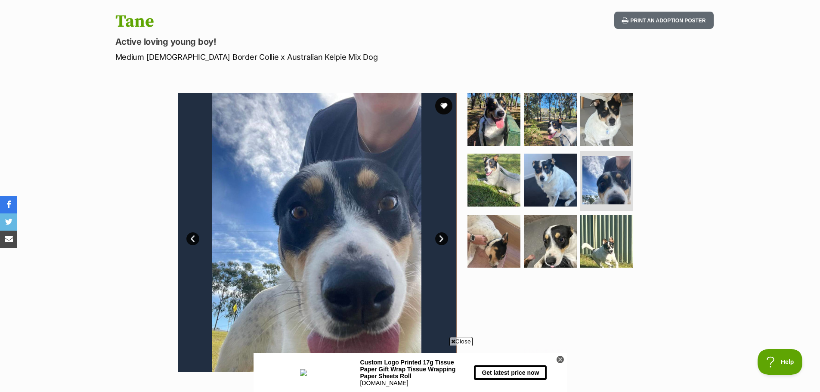
click at [440, 237] on link "Next" at bounding box center [441, 238] width 13 height 13
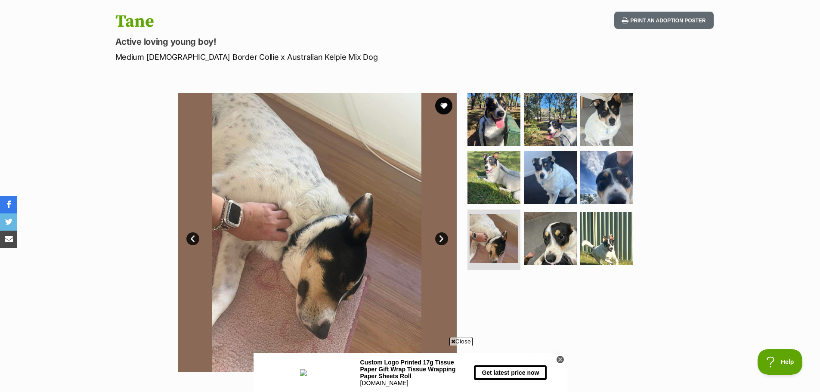
click at [440, 237] on link "Next" at bounding box center [441, 238] width 13 height 13
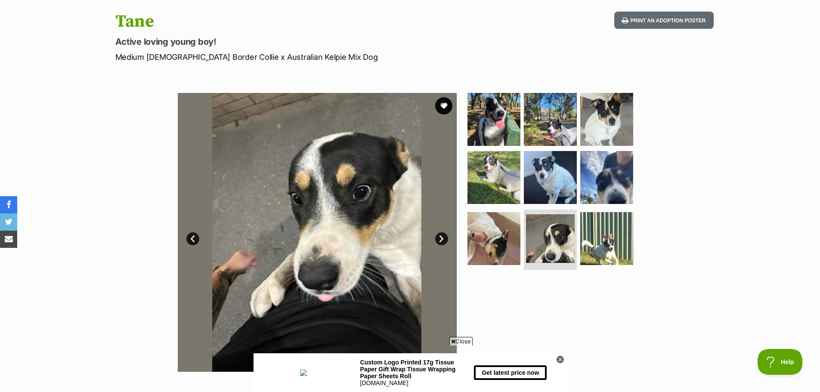
click at [440, 237] on link "Next" at bounding box center [441, 238] width 13 height 13
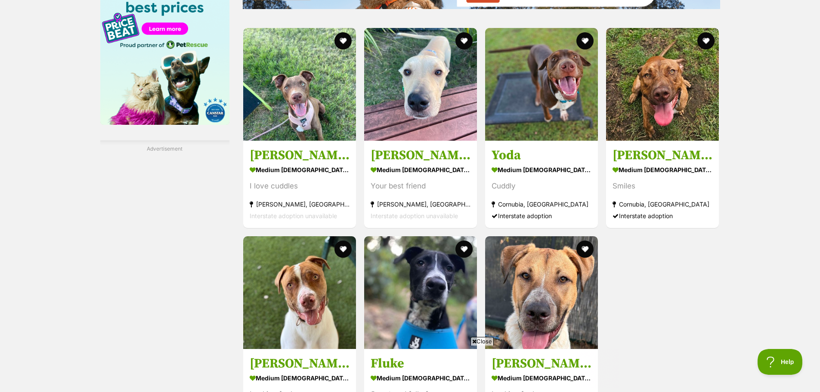
scroll to position [1292, 0]
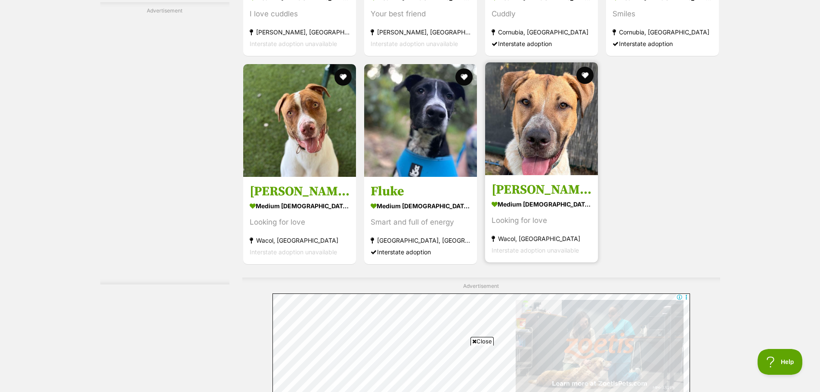
click at [570, 126] on img at bounding box center [541, 118] width 113 height 113
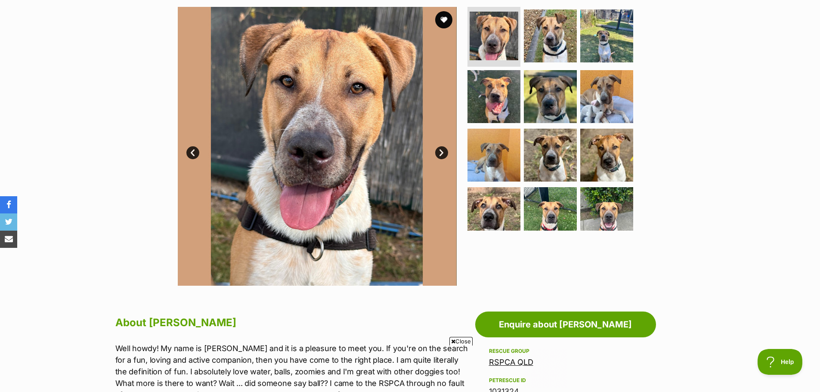
click at [440, 155] on link "Next" at bounding box center [441, 152] width 13 height 13
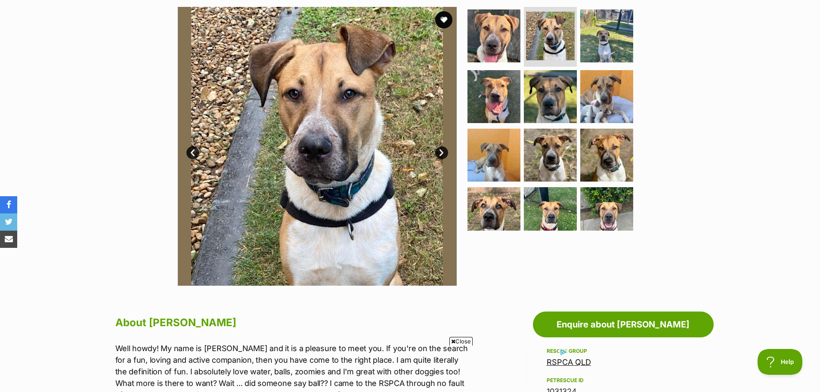
click at [440, 155] on link "Next" at bounding box center [441, 152] width 13 height 13
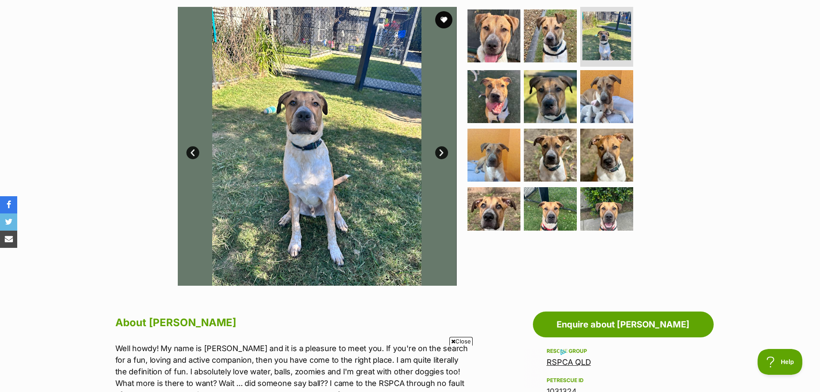
click at [440, 155] on link "Next" at bounding box center [441, 152] width 13 height 13
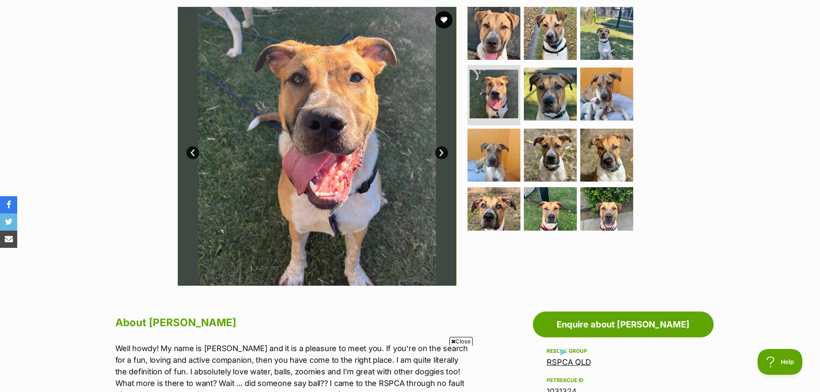
click at [440, 155] on link "Next" at bounding box center [441, 152] width 13 height 13
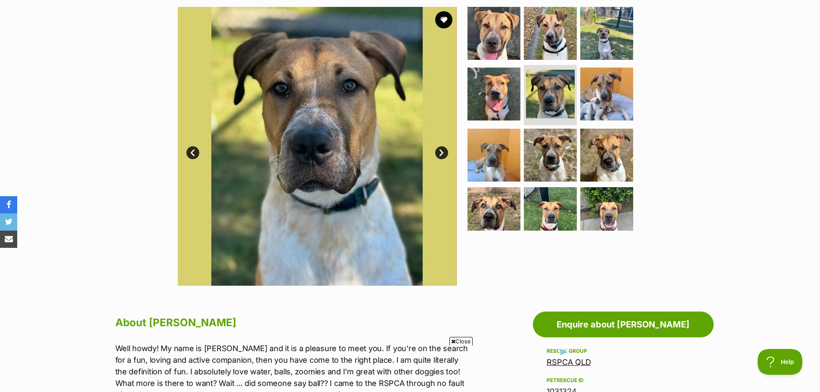
click at [440, 155] on link "Next" at bounding box center [441, 152] width 13 height 13
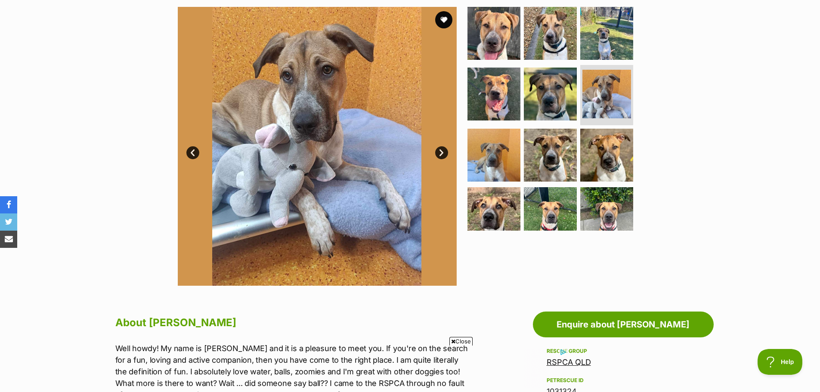
click at [440, 155] on link "Next" at bounding box center [441, 152] width 13 height 13
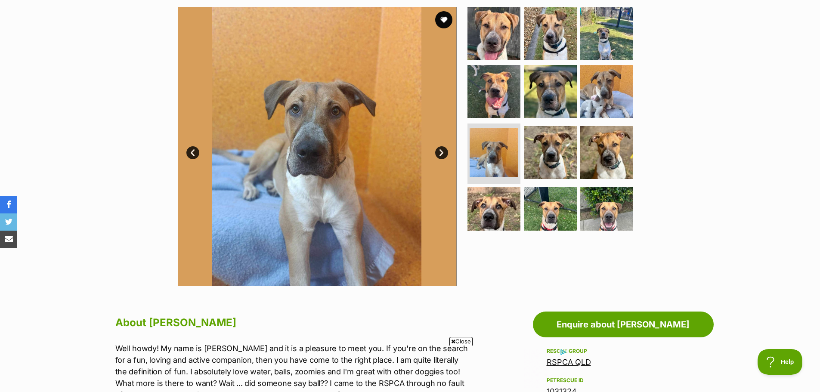
click at [440, 155] on link "Next" at bounding box center [441, 152] width 13 height 13
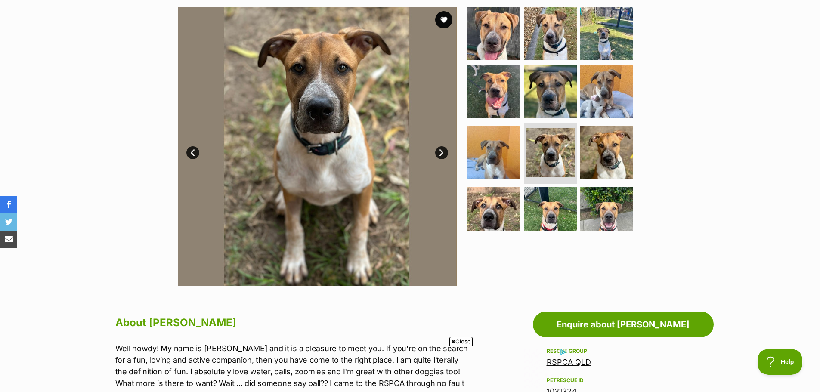
click at [440, 155] on link "Next" at bounding box center [441, 152] width 13 height 13
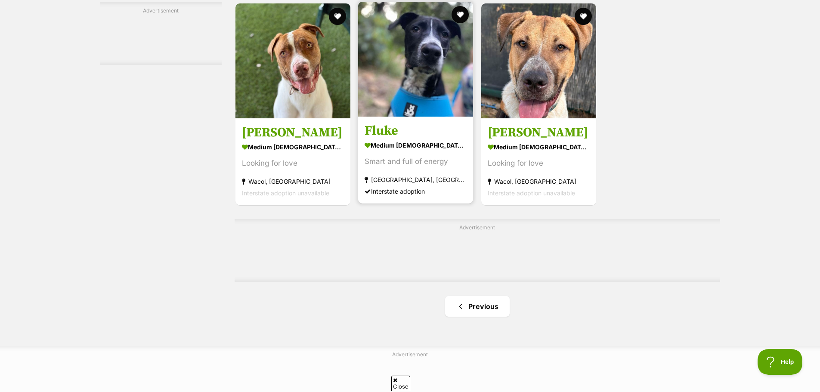
click at [412, 91] on img at bounding box center [415, 59] width 115 height 115
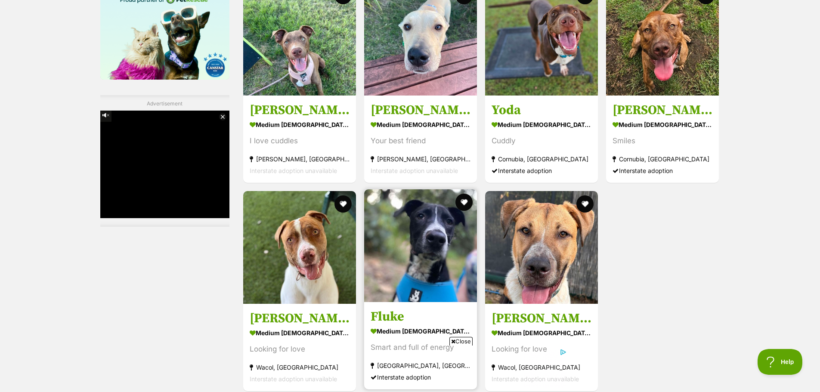
scroll to position [1076, 0]
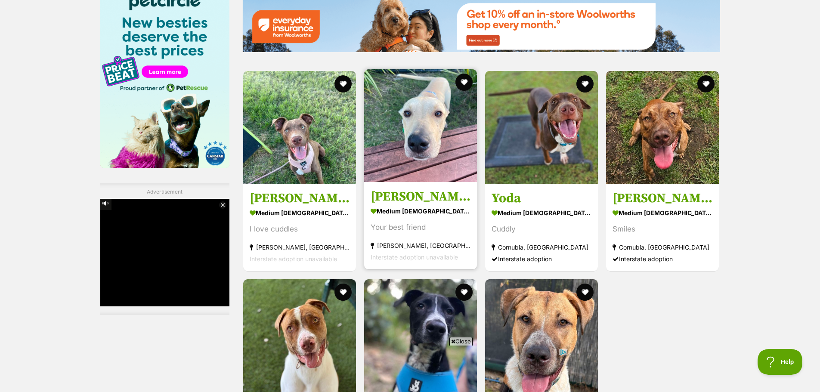
click at [409, 142] on img at bounding box center [420, 125] width 113 height 113
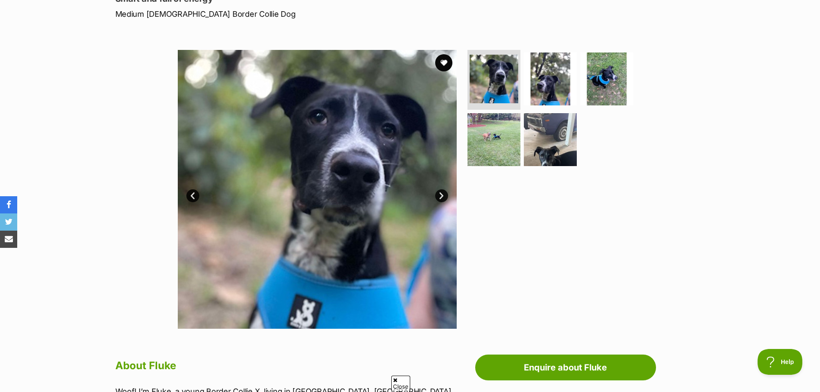
click at [441, 193] on link "Next" at bounding box center [441, 195] width 13 height 13
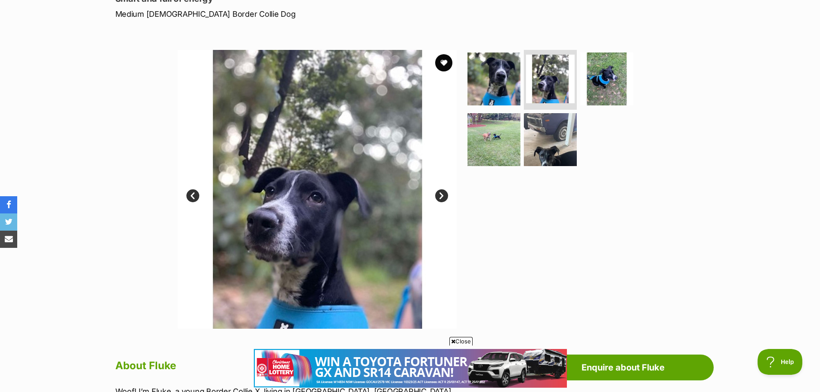
click at [441, 193] on link "Next" at bounding box center [441, 195] width 13 height 13
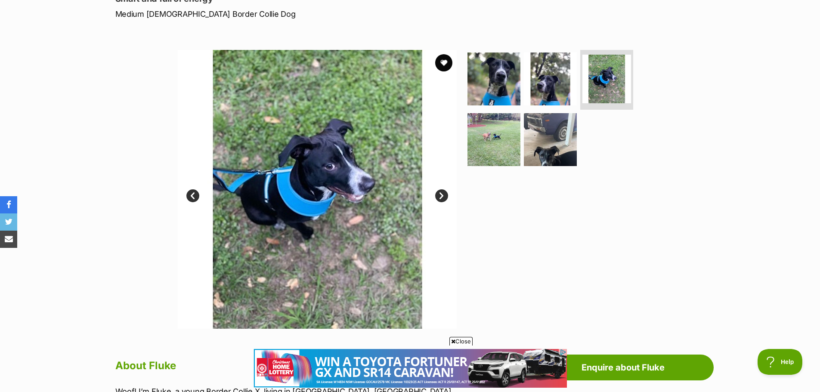
click at [441, 193] on link "Next" at bounding box center [441, 195] width 13 height 13
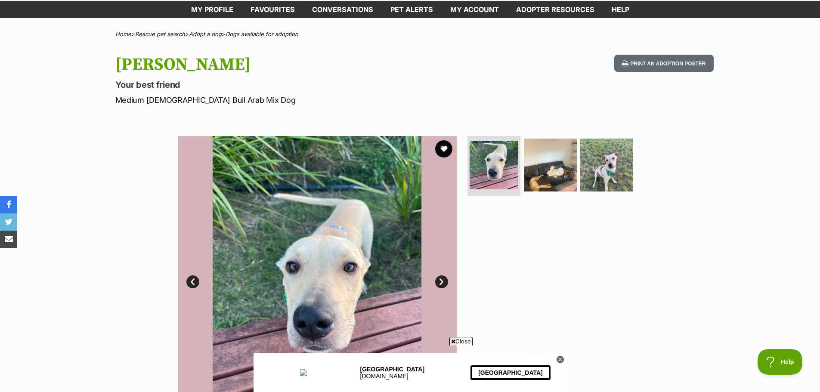
click at [441, 285] on link "Next" at bounding box center [441, 282] width 13 height 13
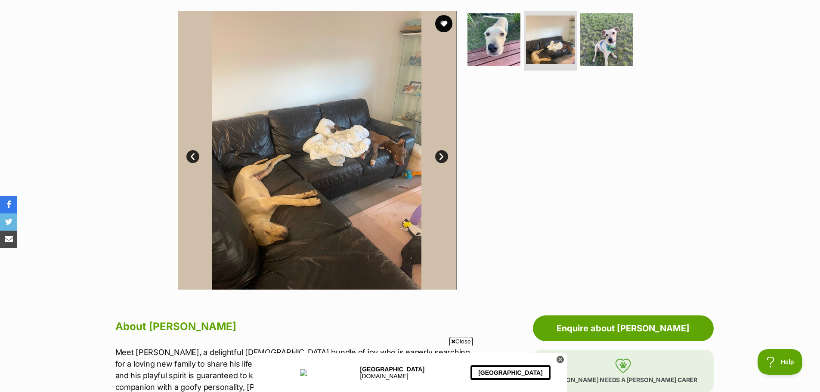
scroll to position [172, 0]
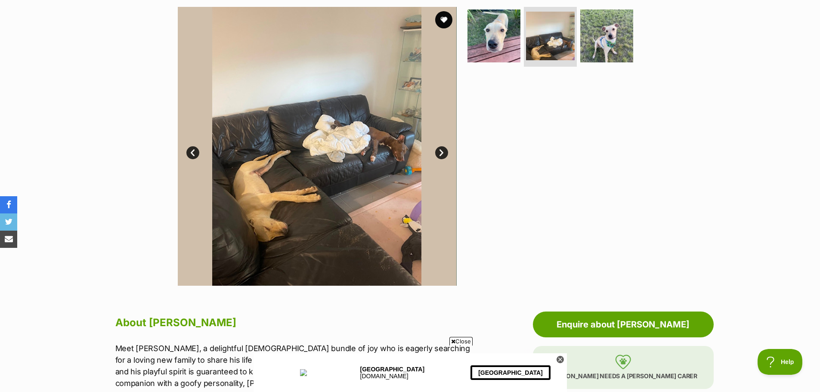
click at [440, 152] on link "Next" at bounding box center [441, 152] width 13 height 13
